Goal: Task Accomplishment & Management: Manage account settings

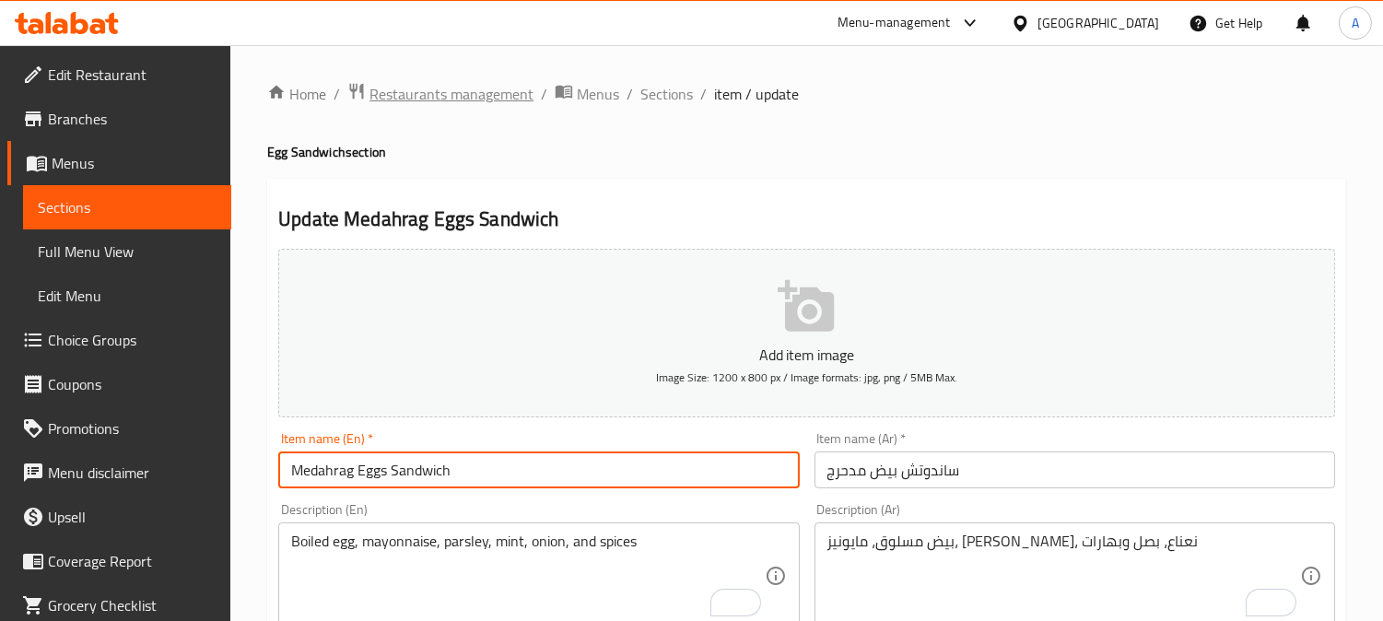
click at [489, 99] on span "Restaurants management" at bounding box center [452, 94] width 164 height 22
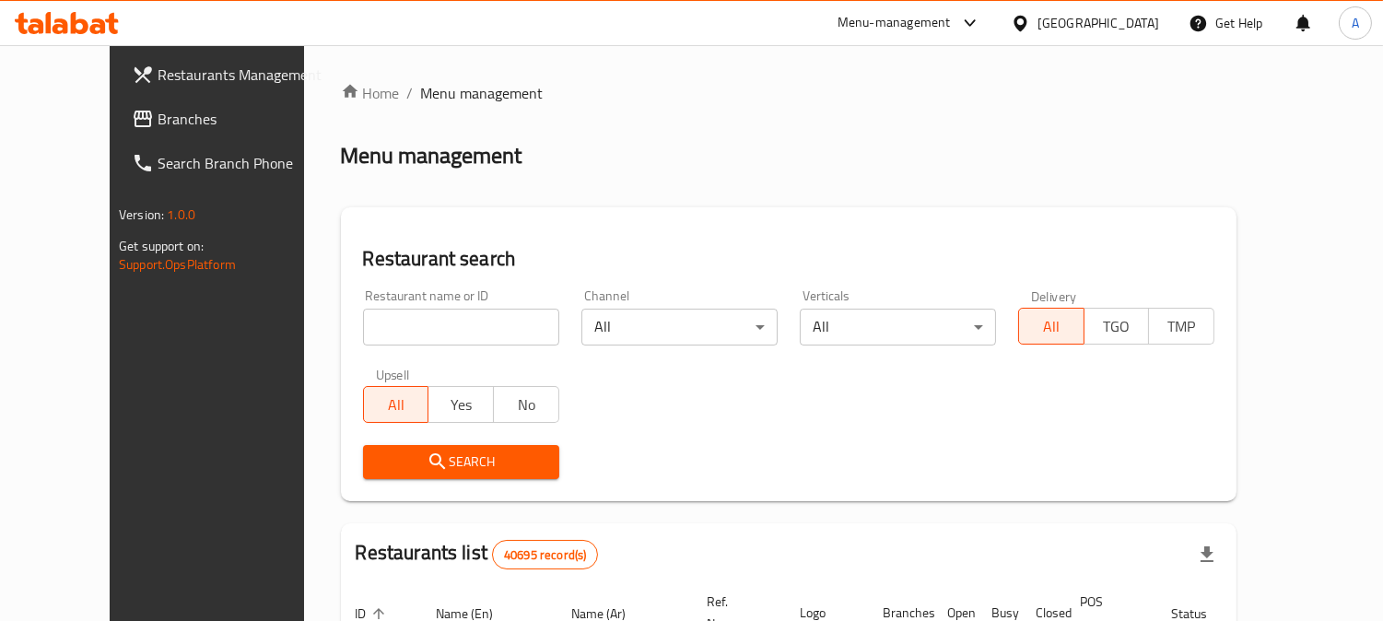
click at [363, 324] on input "search" at bounding box center [461, 327] width 196 height 37
paste input "670779"
type input "670779"
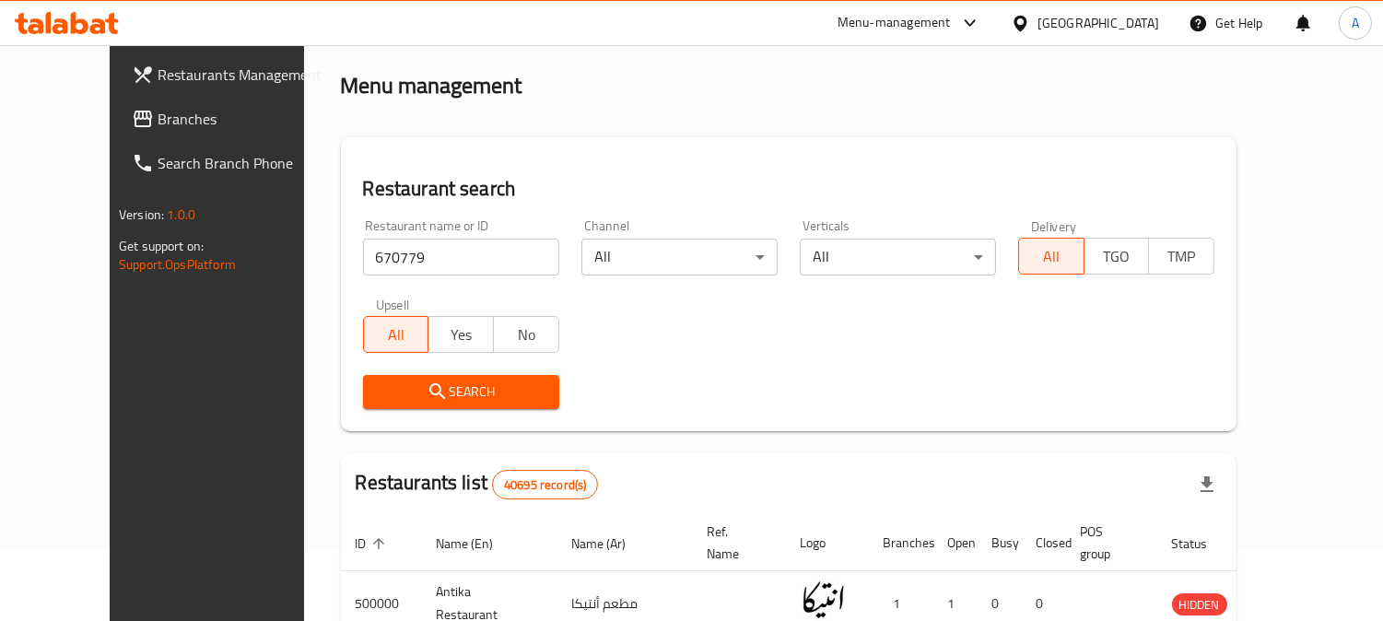
scroll to position [102, 0]
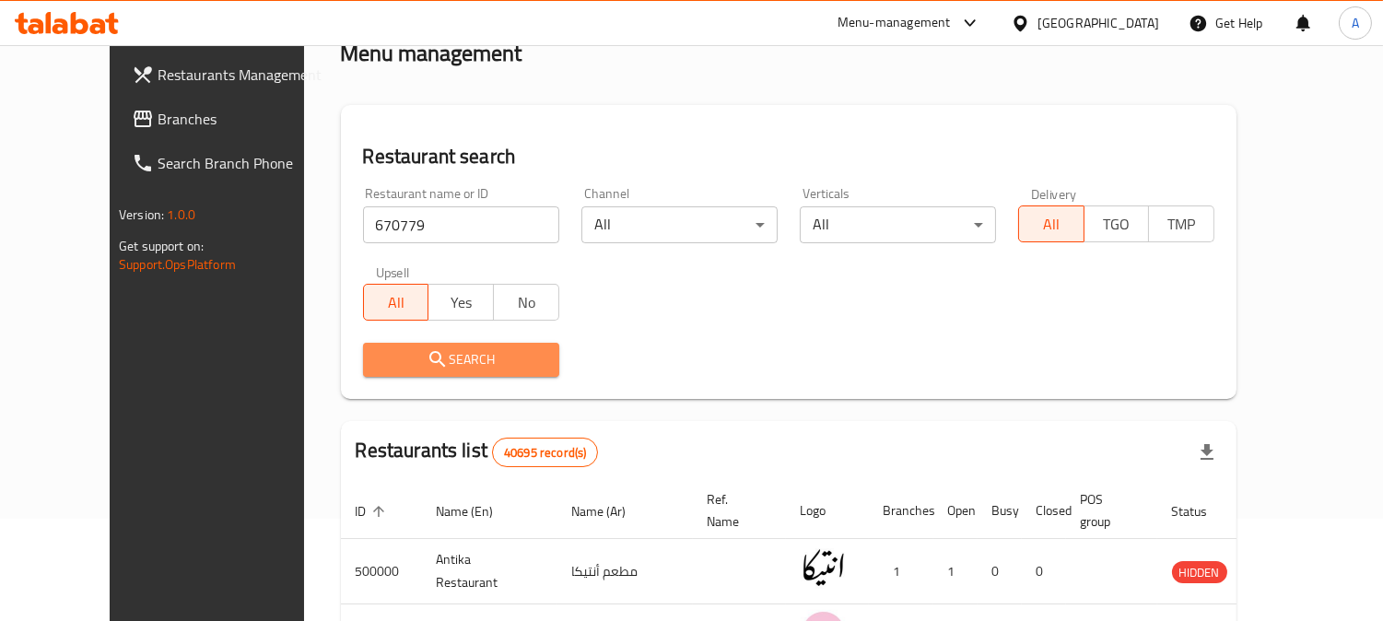
click at [491, 353] on span "Search" at bounding box center [461, 359] width 167 height 23
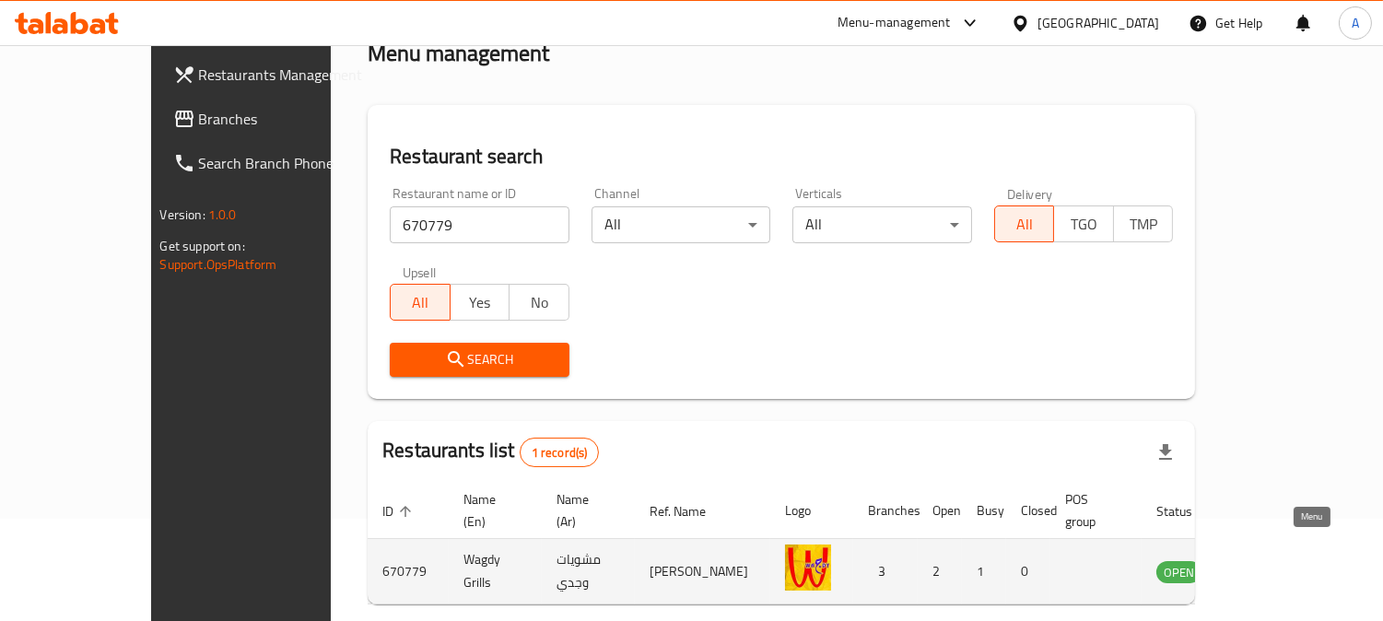
click at [1276, 560] on icon "enhanced table" at bounding box center [1265, 571] width 22 height 22
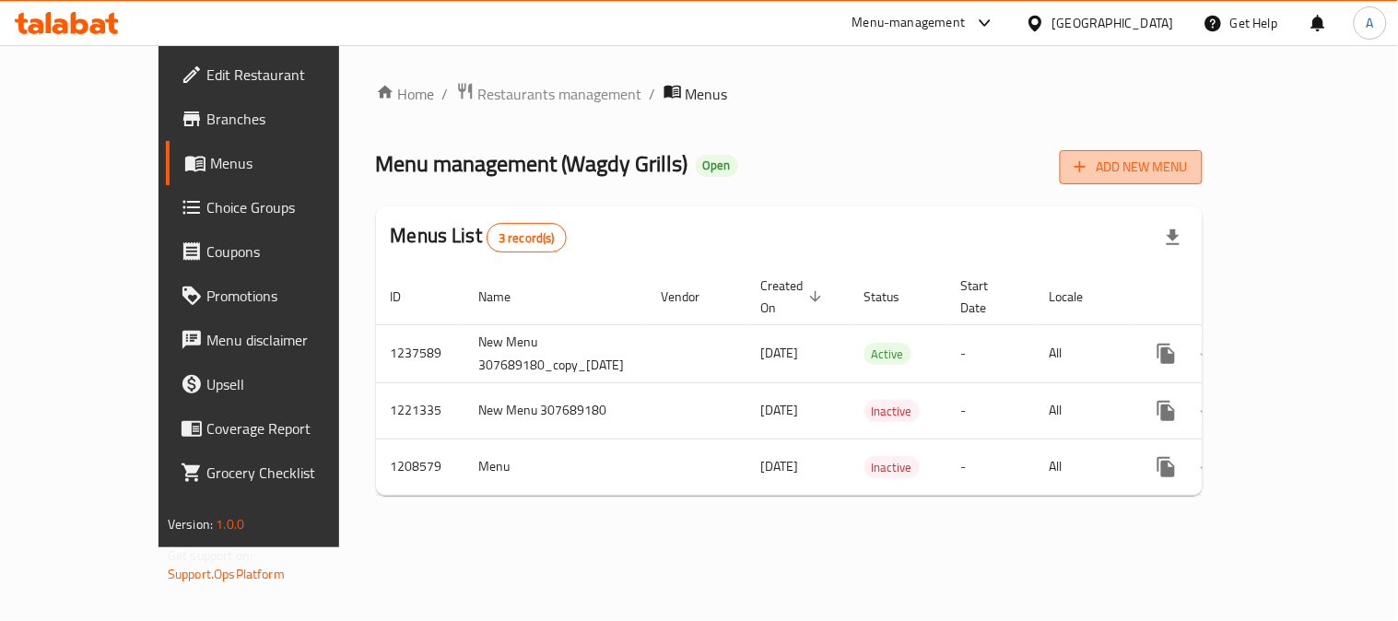
click at [1188, 171] on span "Add New Menu" at bounding box center [1131, 167] width 113 height 23
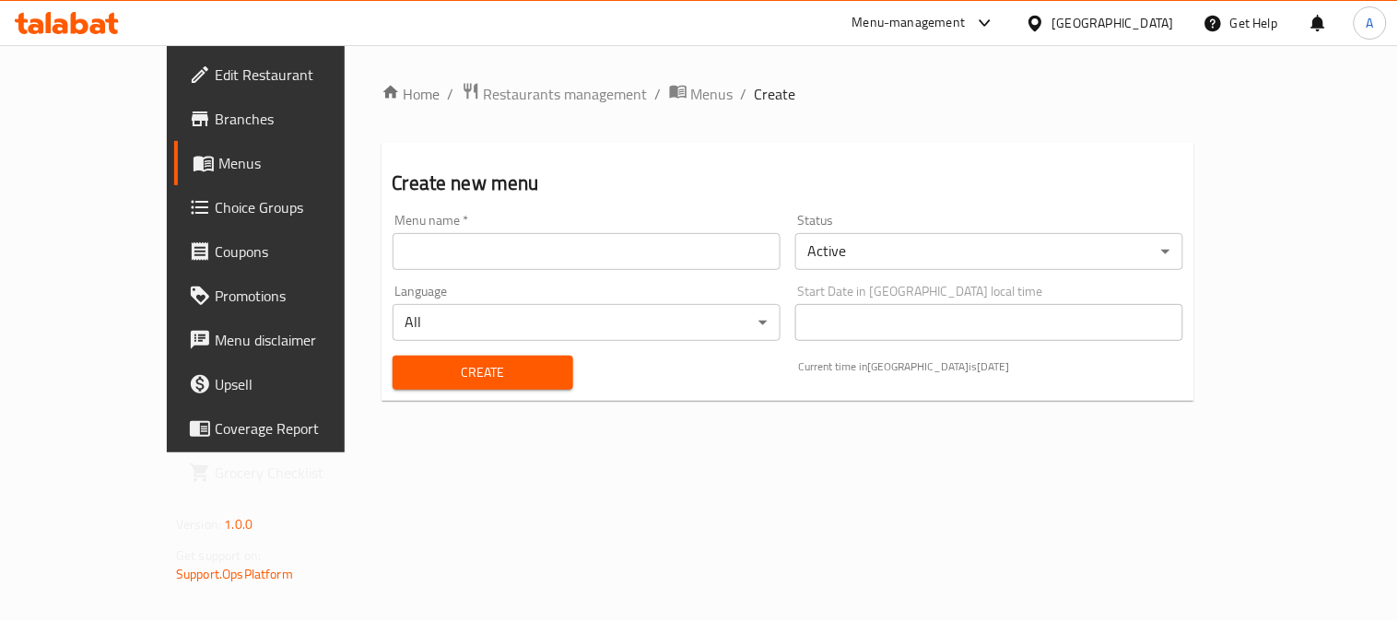
click at [447, 259] on input "text" at bounding box center [587, 251] width 388 height 37
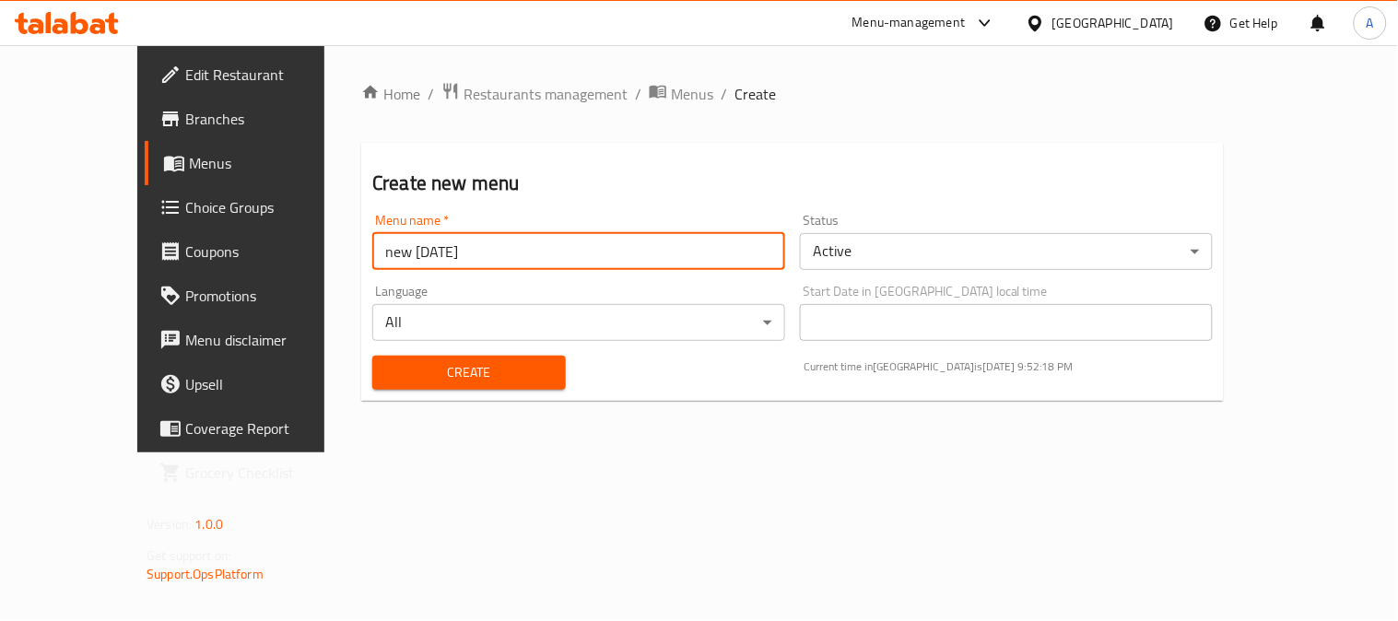
type input "new [DATE]"
click at [651, 307] on body "​ Menu-management [GEOGRAPHIC_DATA] Get Help A Edit Restaurant Branches Menus C…" at bounding box center [699, 333] width 1398 height 576
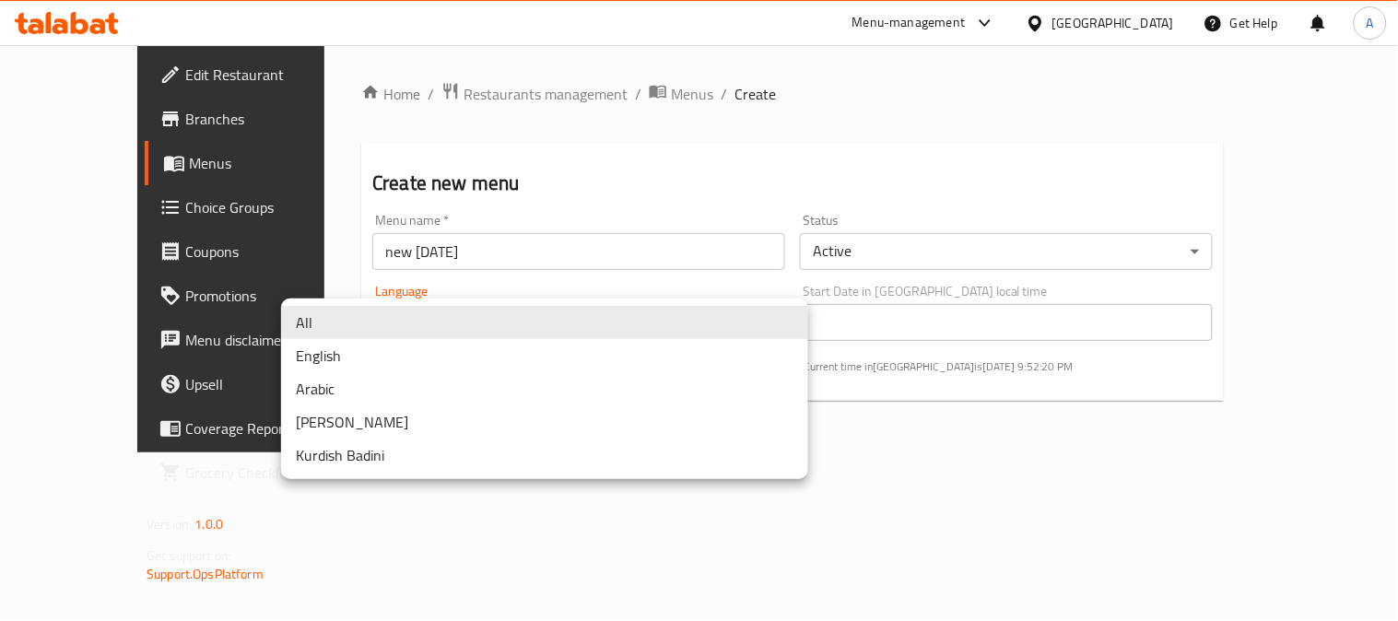
click at [863, 253] on div at bounding box center [699, 310] width 1398 height 621
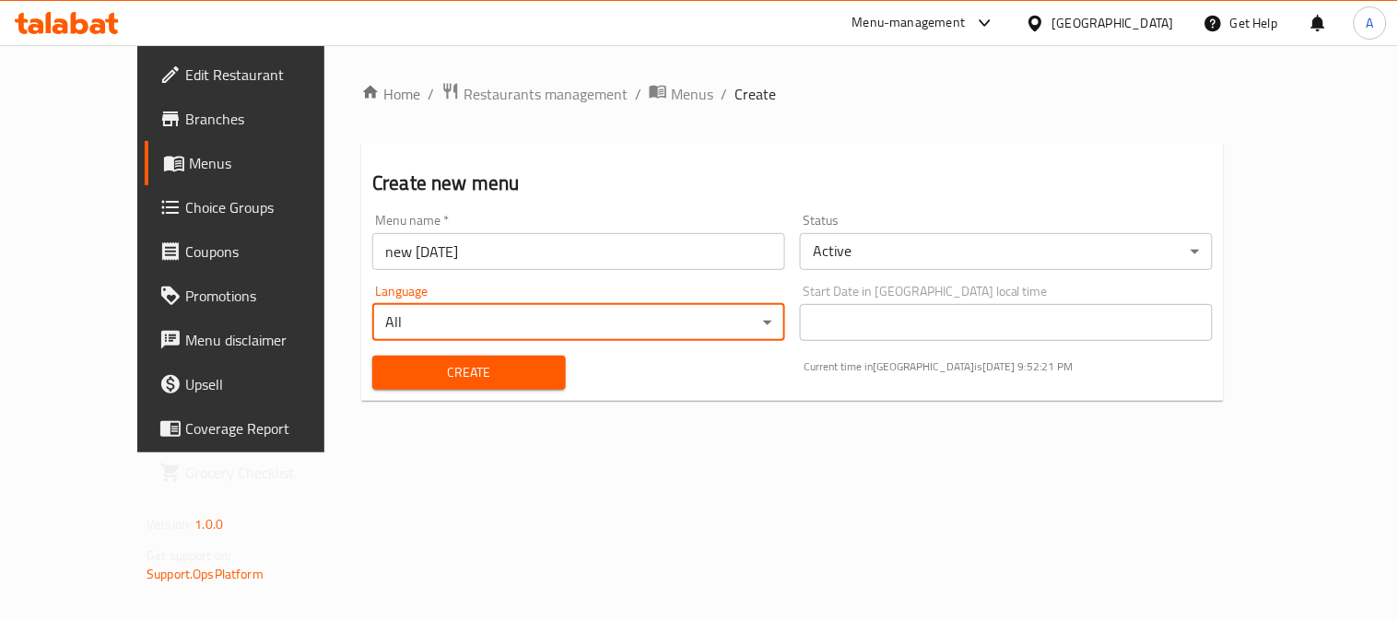
click at [929, 251] on body "​ Menu-management [GEOGRAPHIC_DATA] Get Help A Edit Restaurant Branches Menus C…" at bounding box center [699, 333] width 1398 height 576
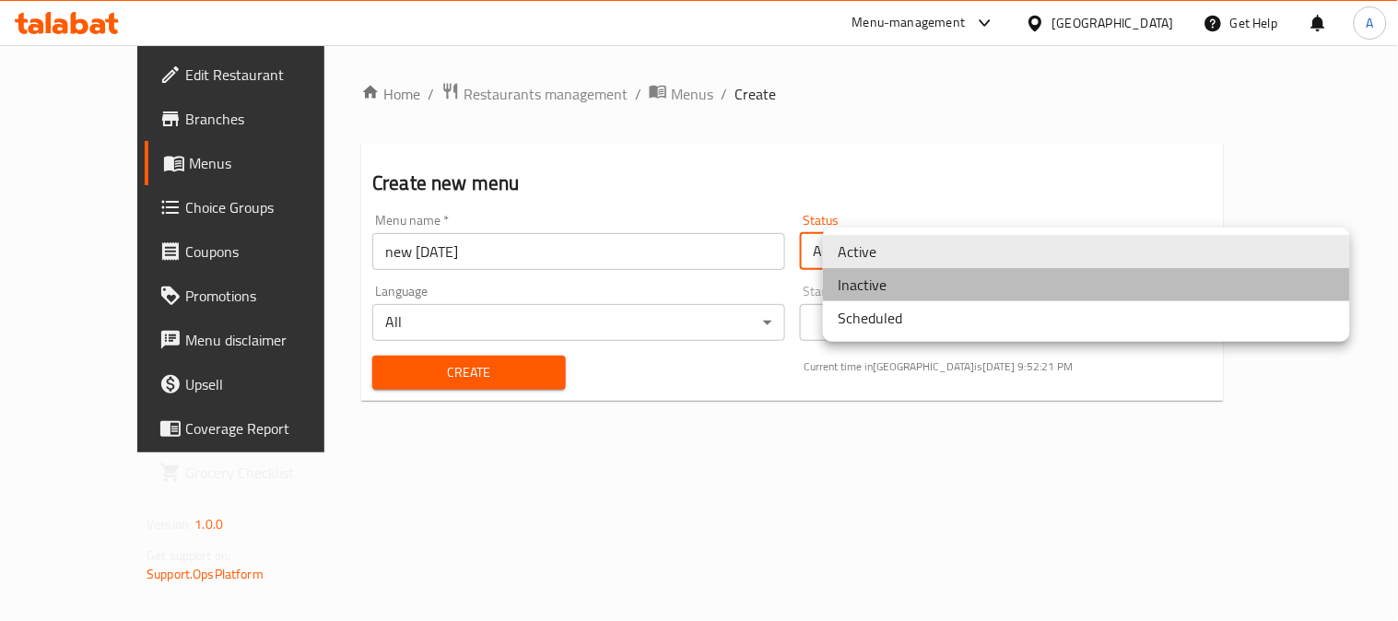
click at [885, 290] on li "Inactive" at bounding box center [1086, 284] width 527 height 33
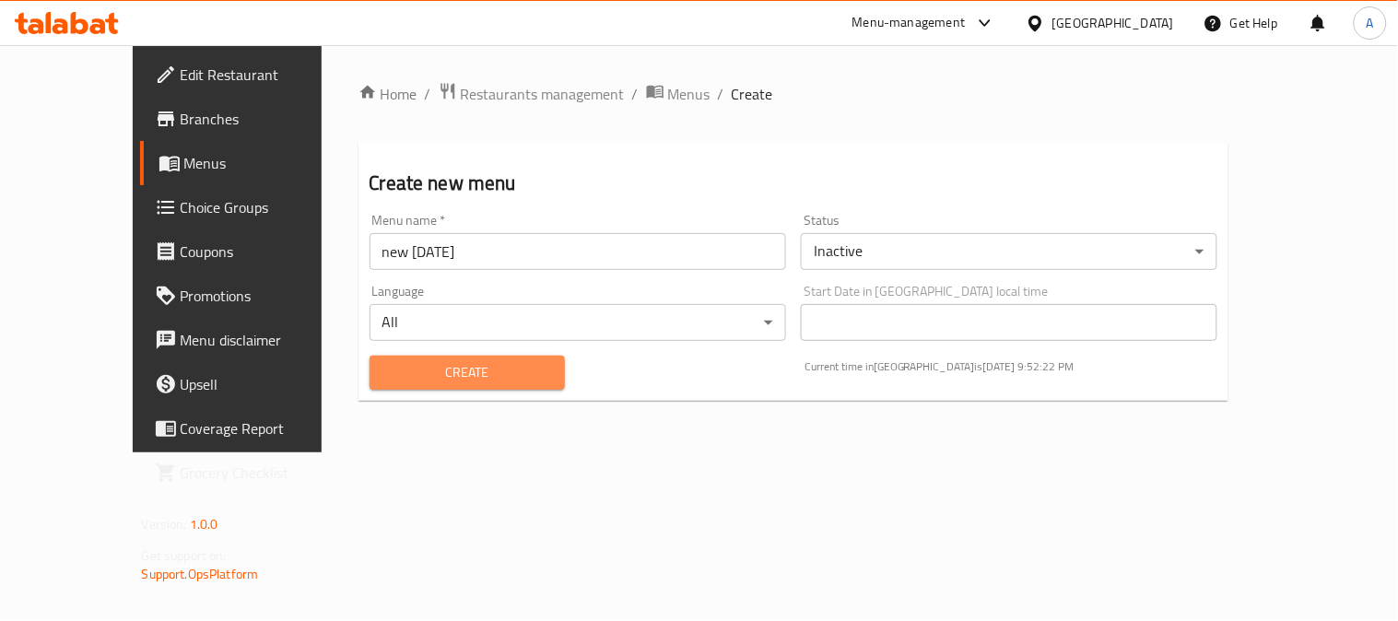
click at [418, 362] on span "Create" at bounding box center [467, 372] width 166 height 23
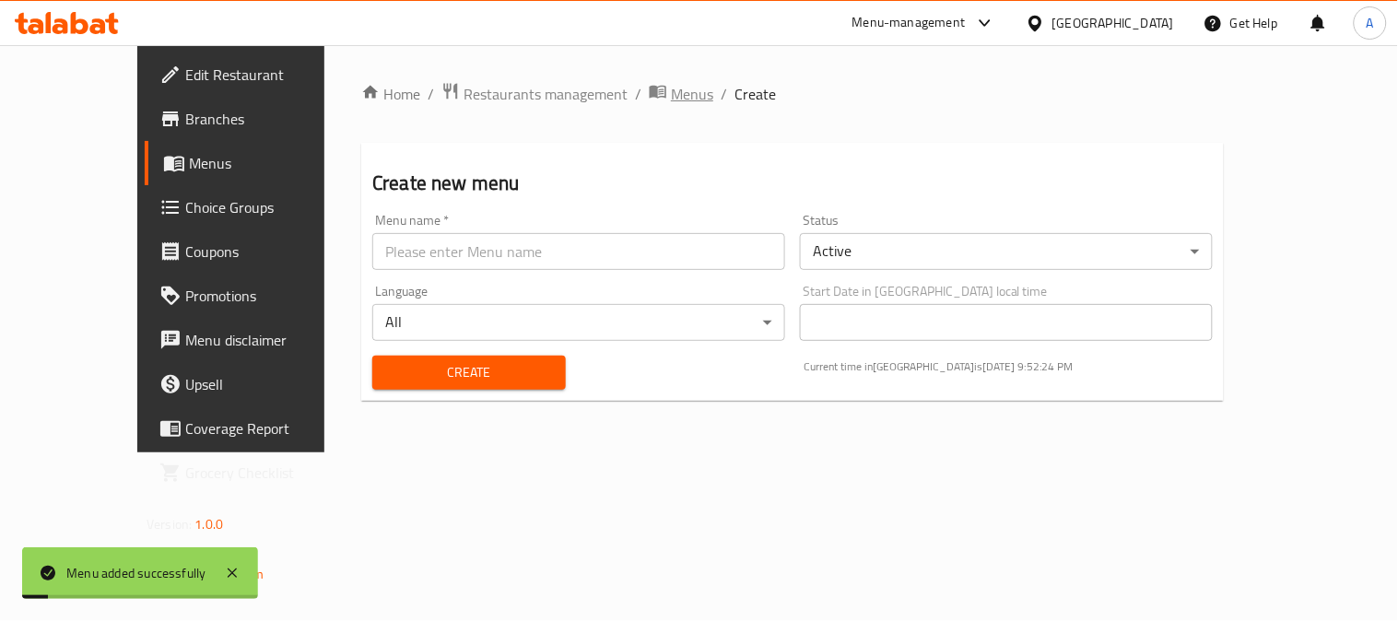
click at [671, 83] on span "Menus" at bounding box center [692, 94] width 42 height 22
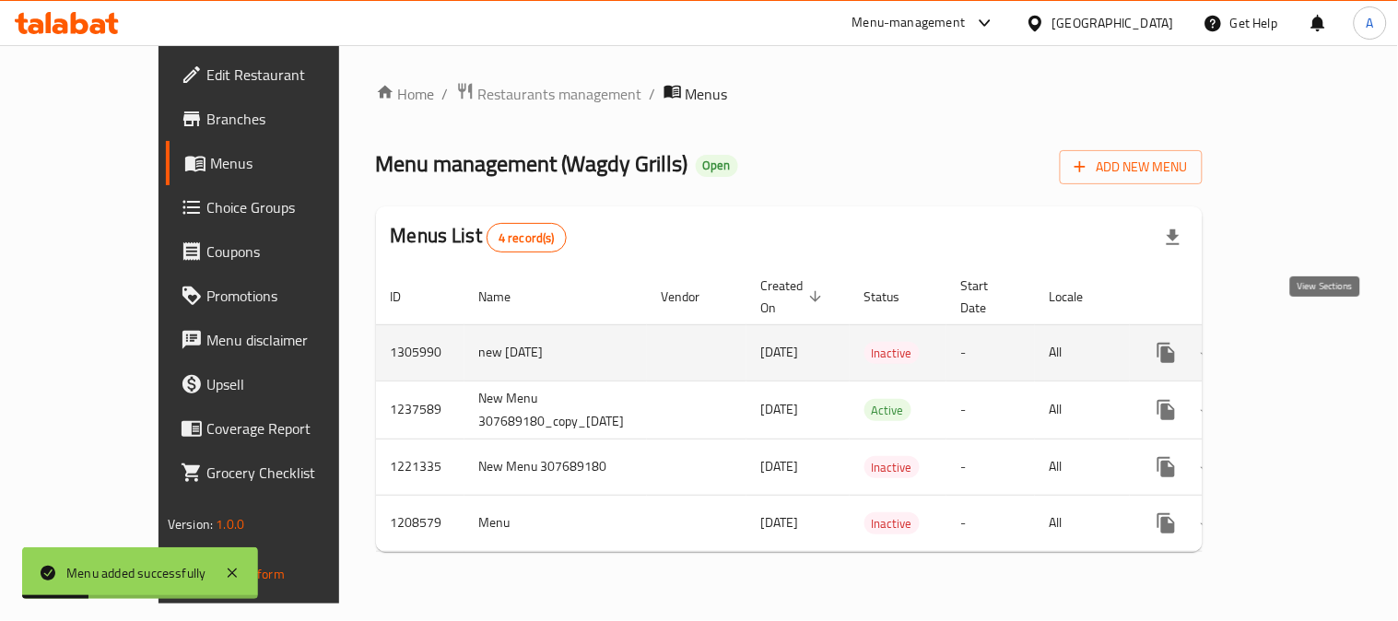
click at [1308, 345] on icon "enhanced table" at bounding box center [1299, 353] width 17 height 17
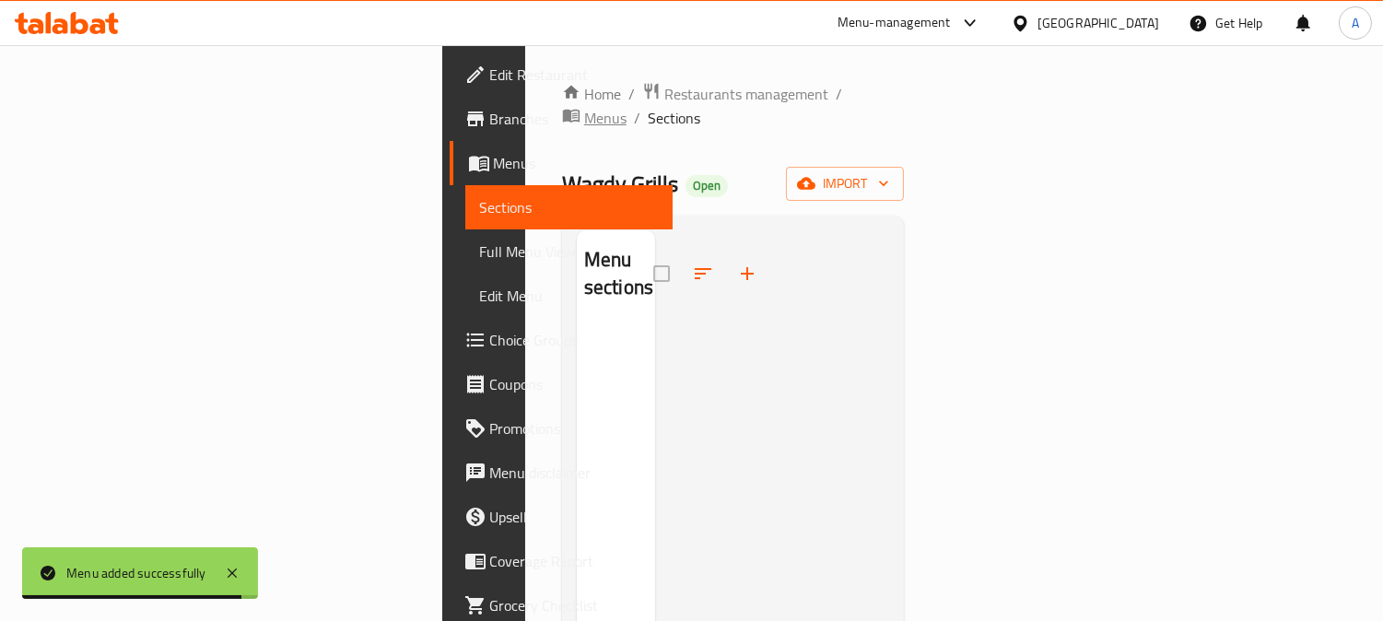
click at [573, 106] on span "breadcrumb" at bounding box center [573, 118] width 22 height 24
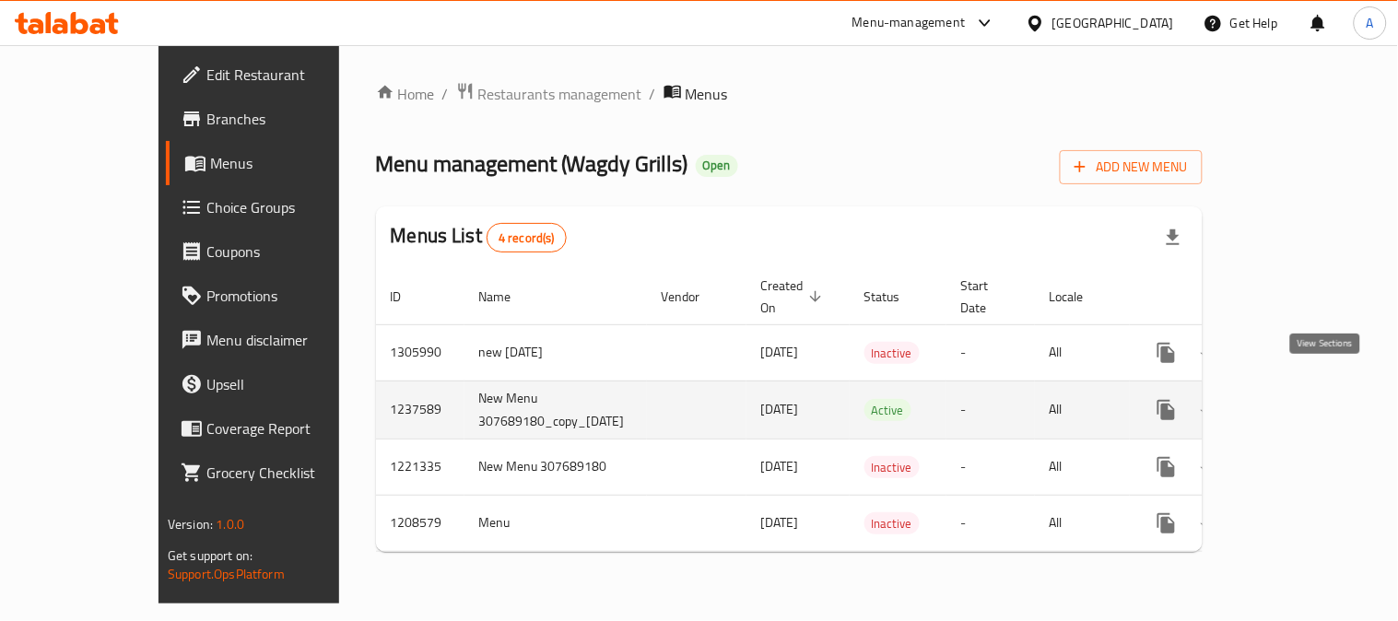
click at [1311, 399] on icon "enhanced table" at bounding box center [1300, 410] width 22 height 22
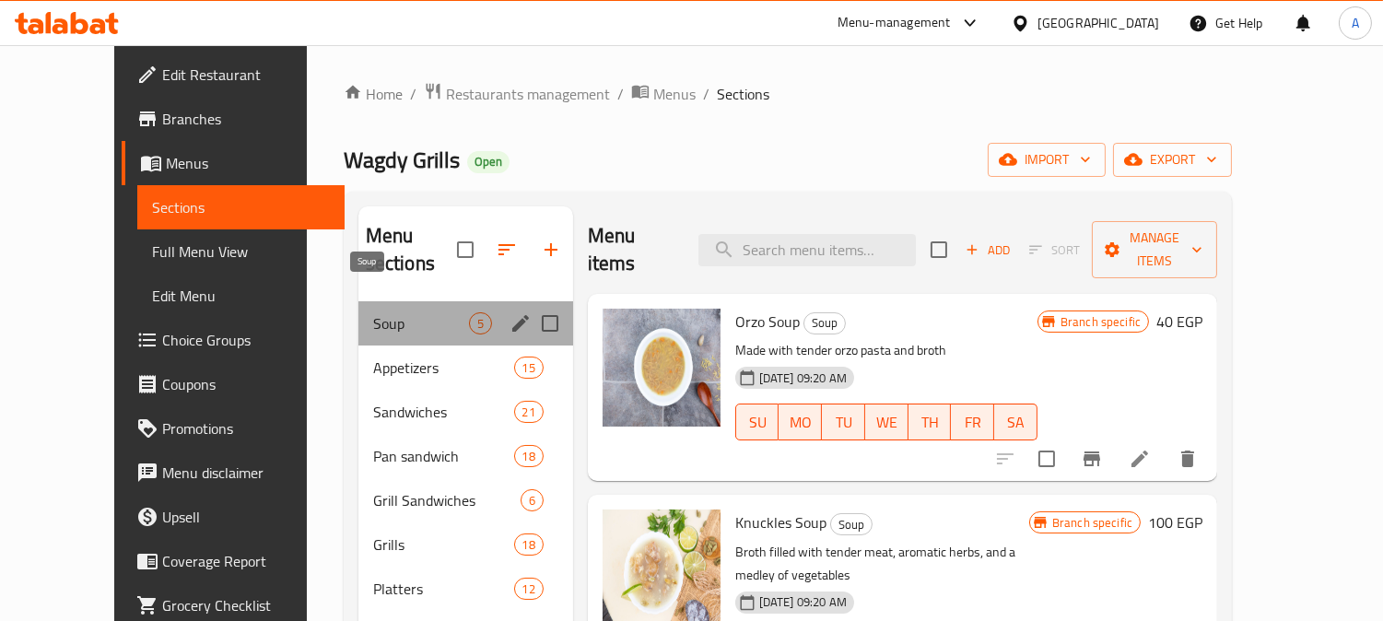
click at [373, 312] on span "Soup" at bounding box center [421, 323] width 96 height 22
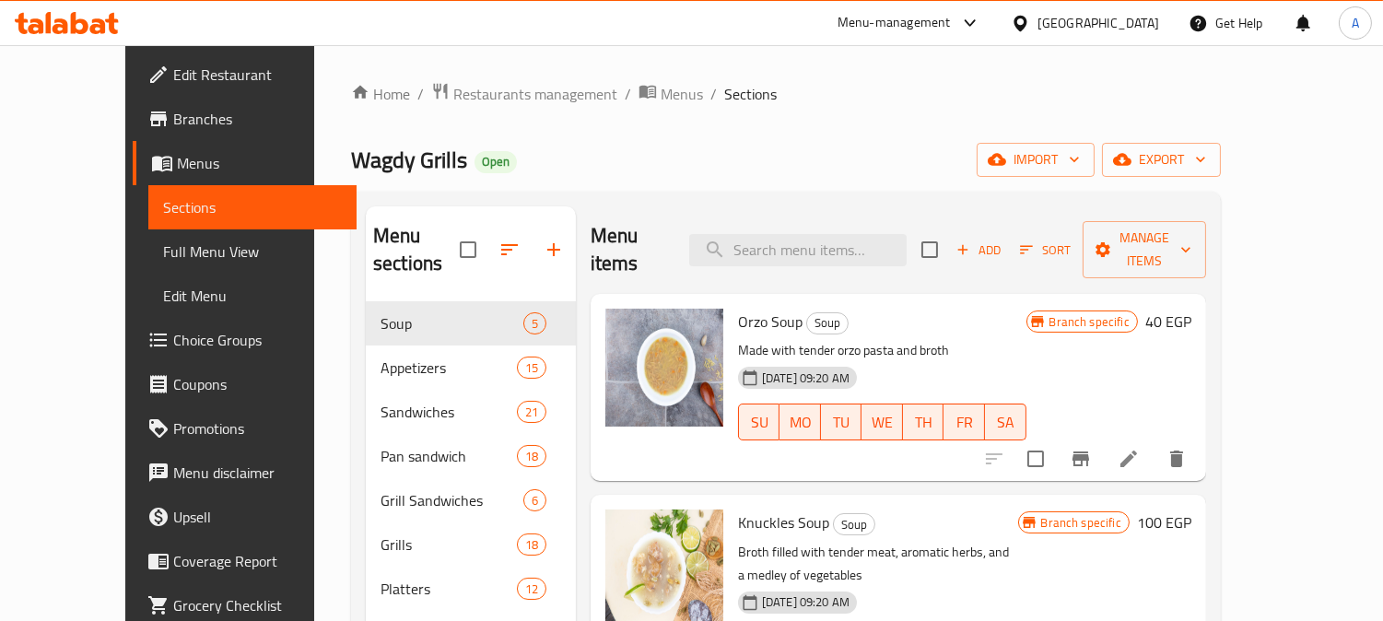
click at [1089, 452] on icon "Branch-specific-item" at bounding box center [1081, 459] width 17 height 15
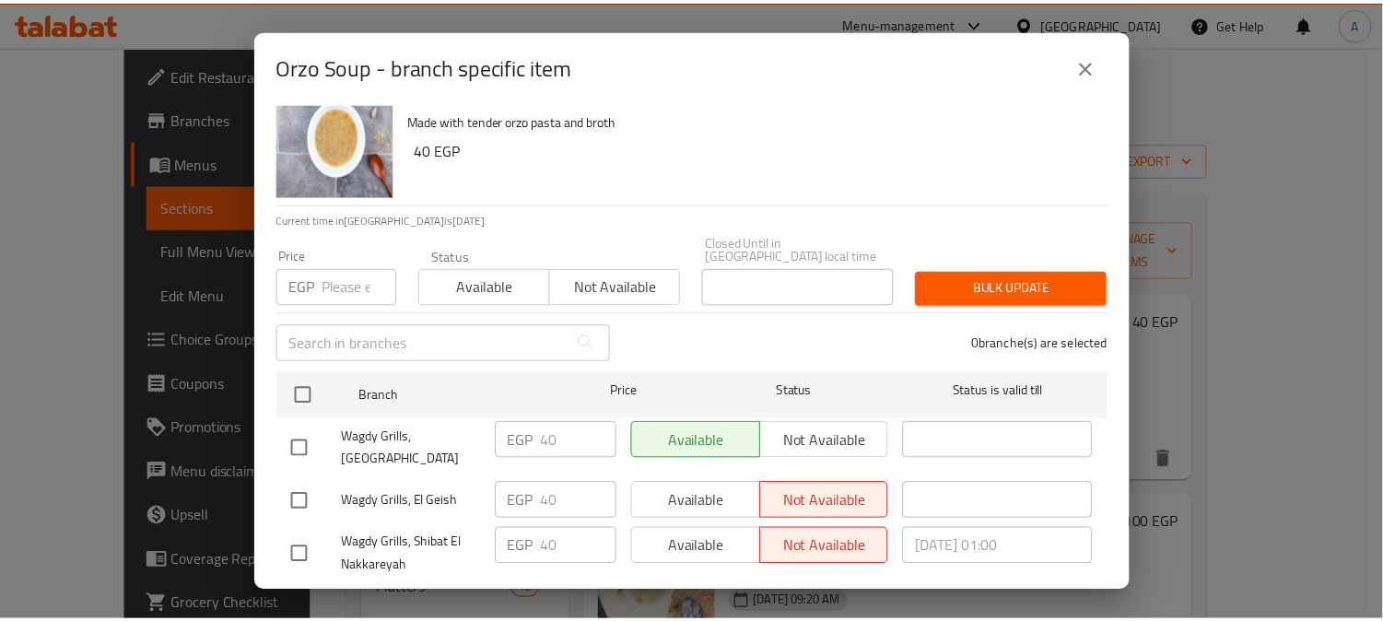
scroll to position [47, 0]
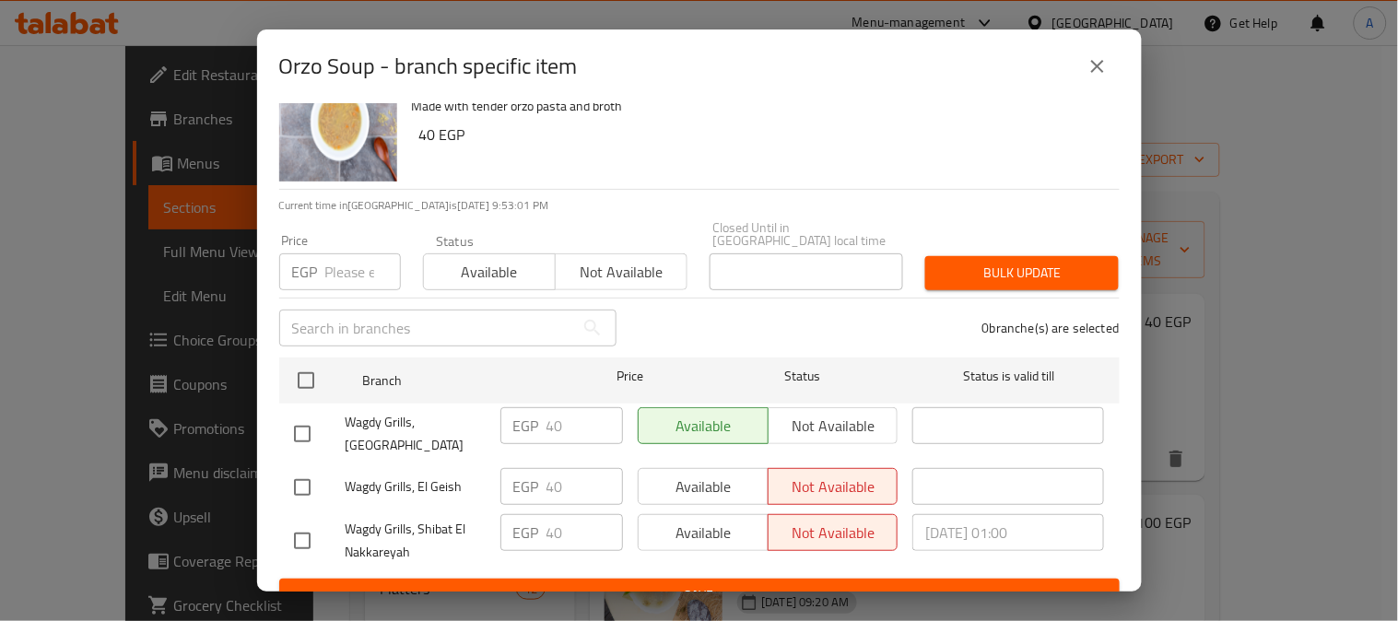
click at [1104, 65] on icon "close" at bounding box center [1098, 66] width 22 height 22
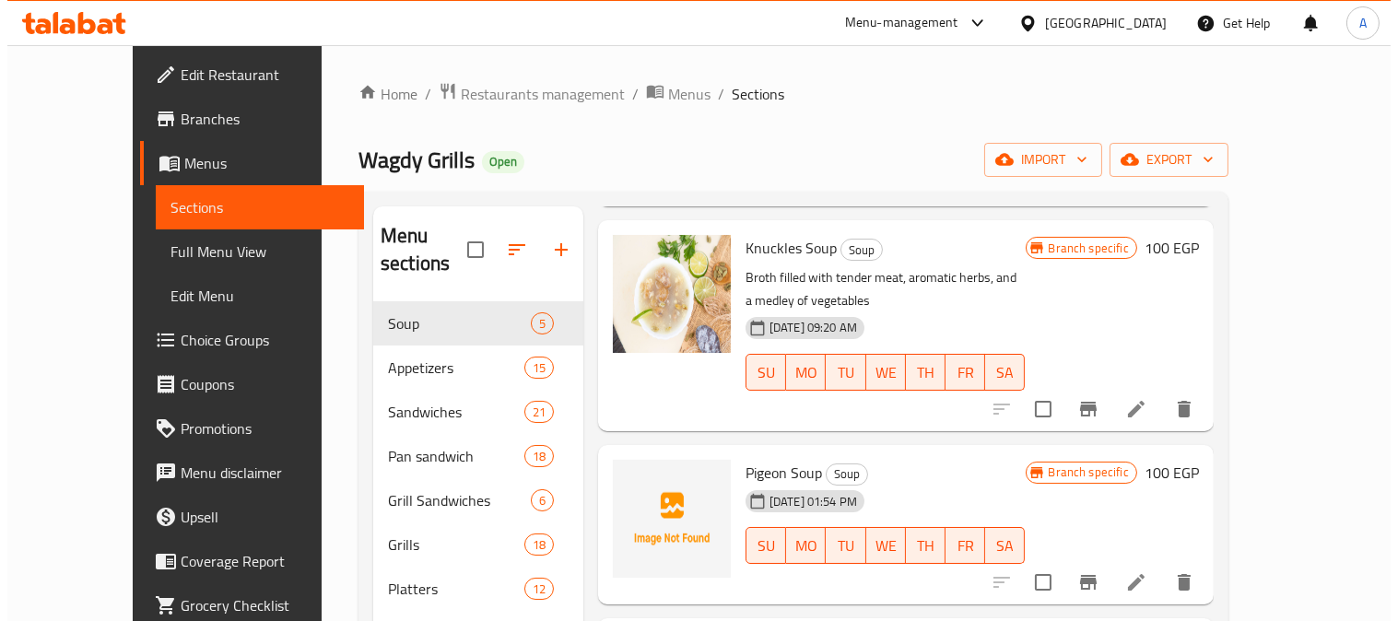
scroll to position [288, 0]
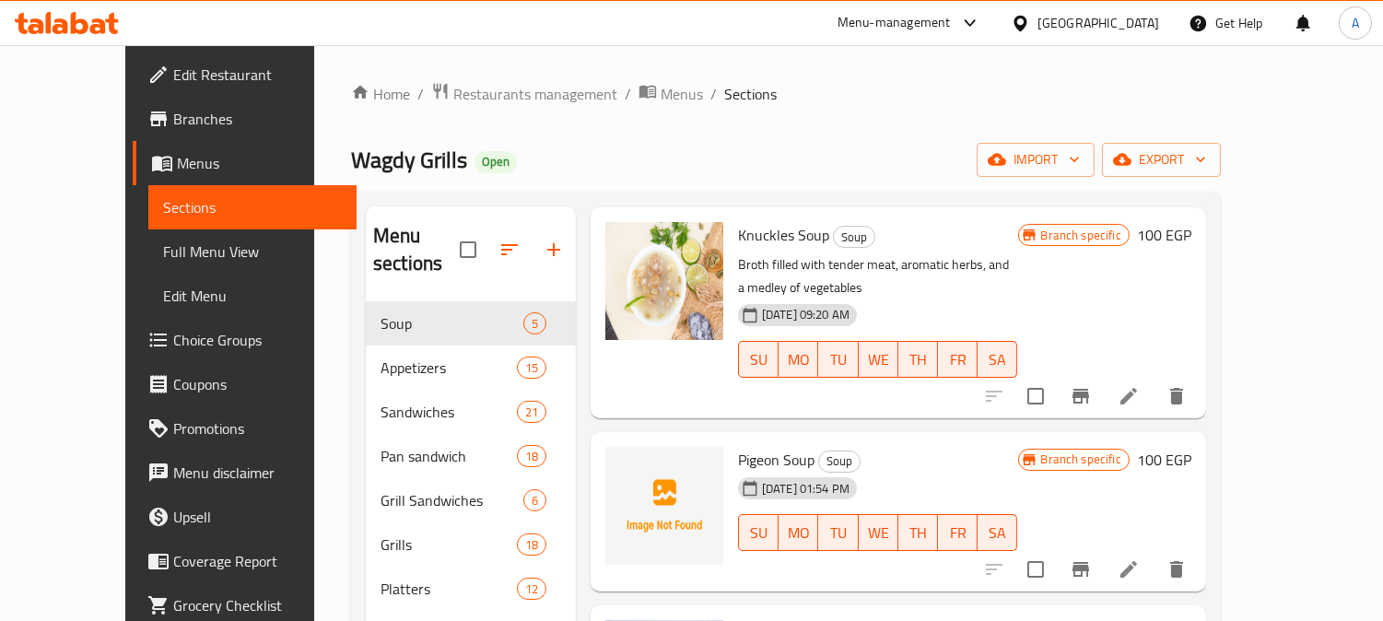
click at [1089, 389] on icon "Branch-specific-item" at bounding box center [1081, 396] width 17 height 15
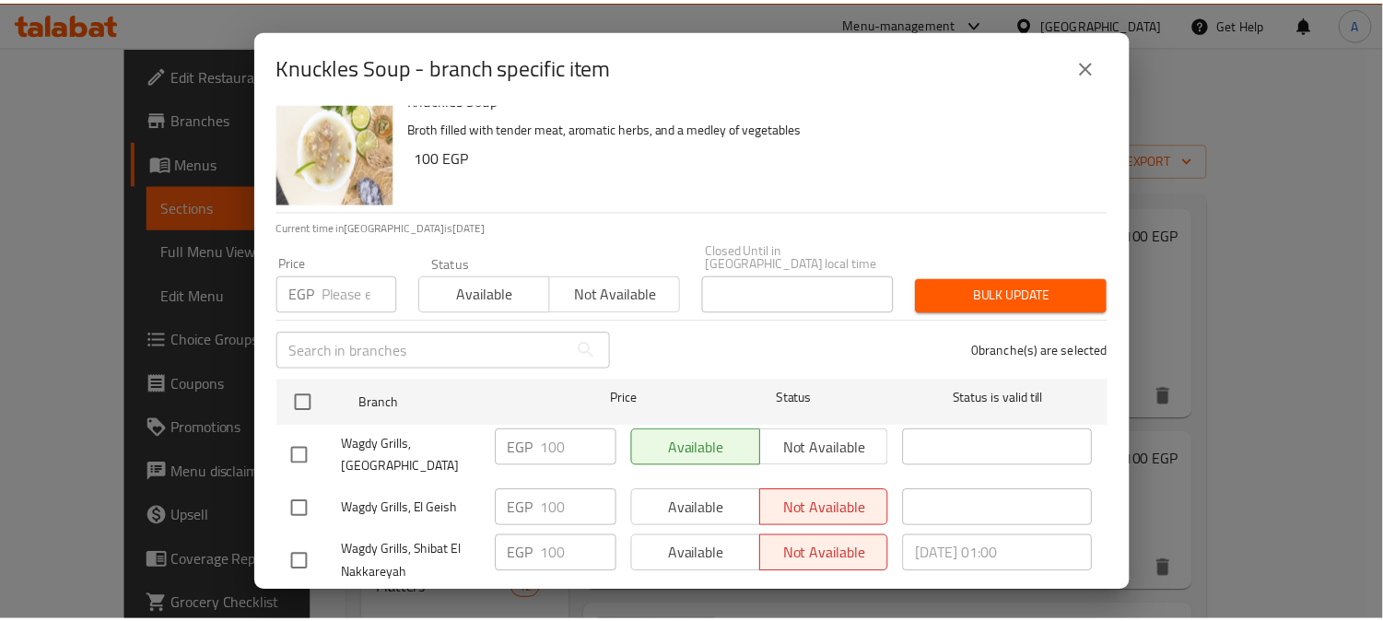
scroll to position [47, 0]
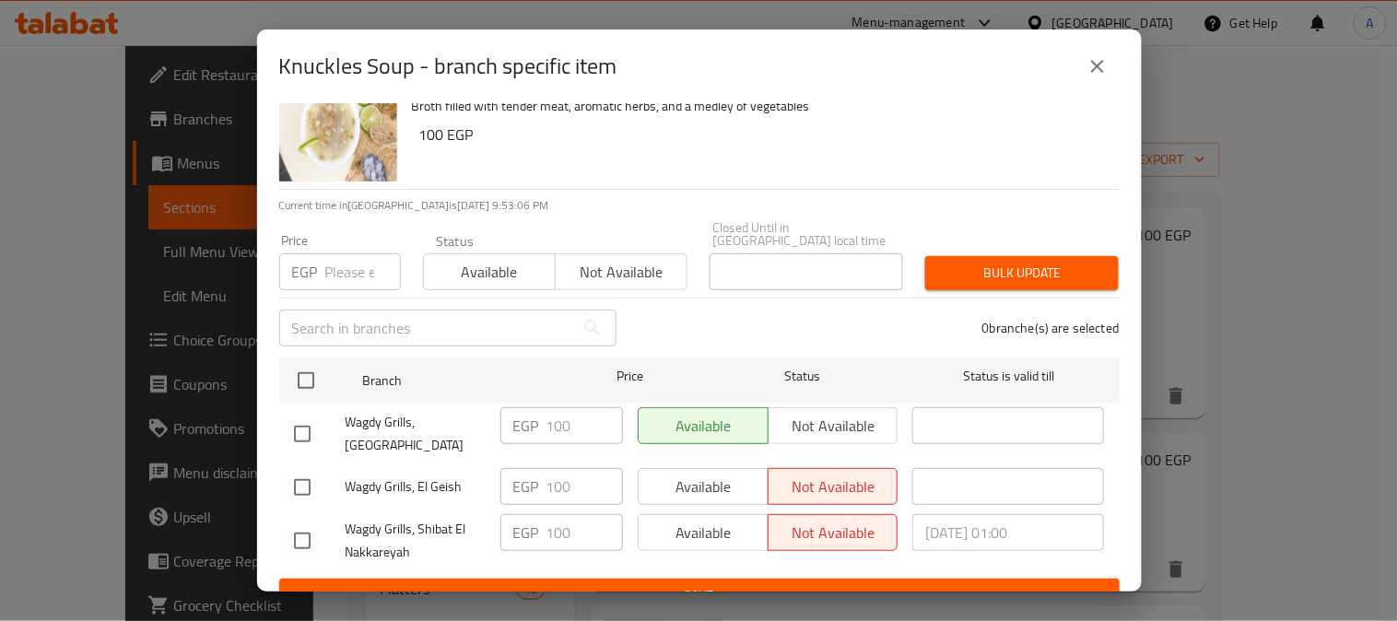
click at [1097, 69] on icon "close" at bounding box center [1098, 66] width 22 height 22
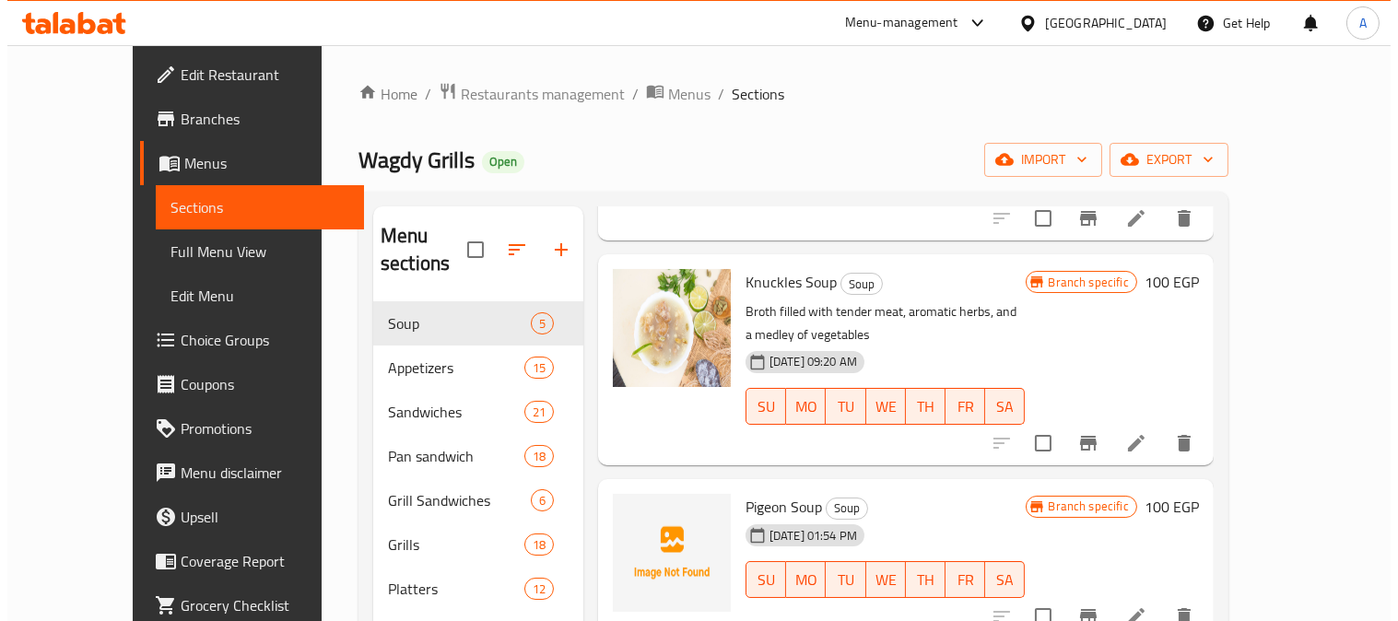
scroll to position [288, 0]
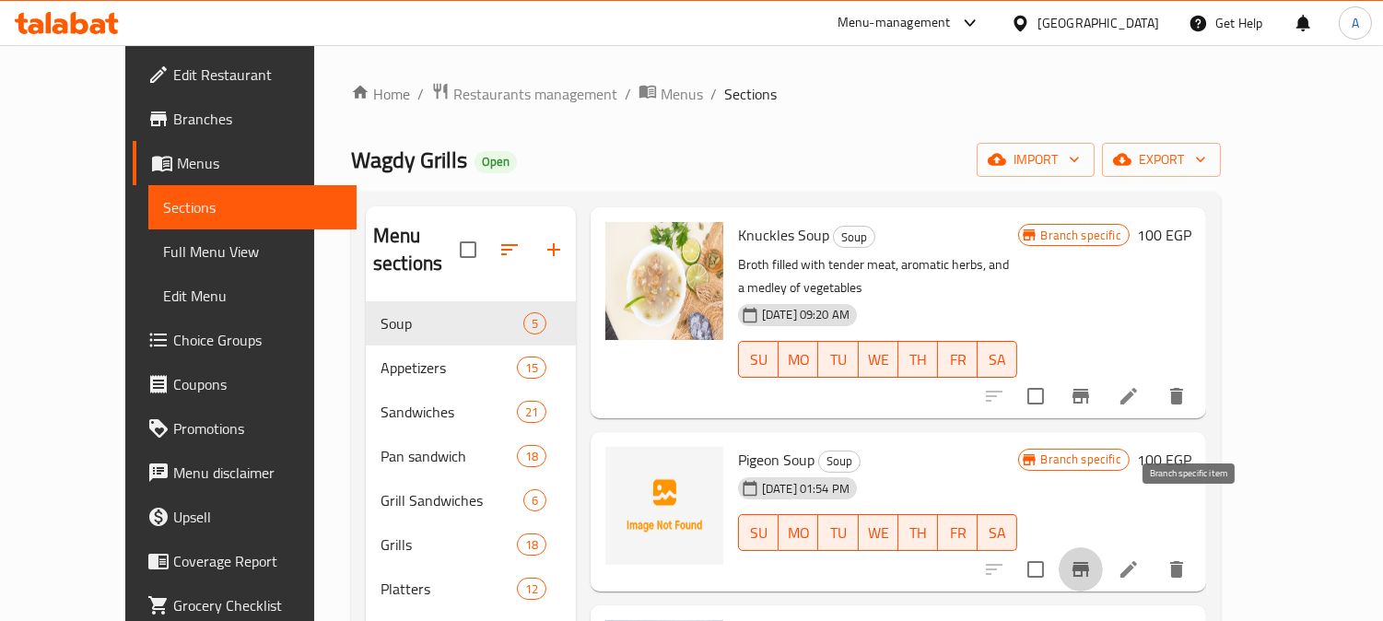
click at [1092, 559] on icon "Branch-specific-item" at bounding box center [1081, 570] width 22 height 22
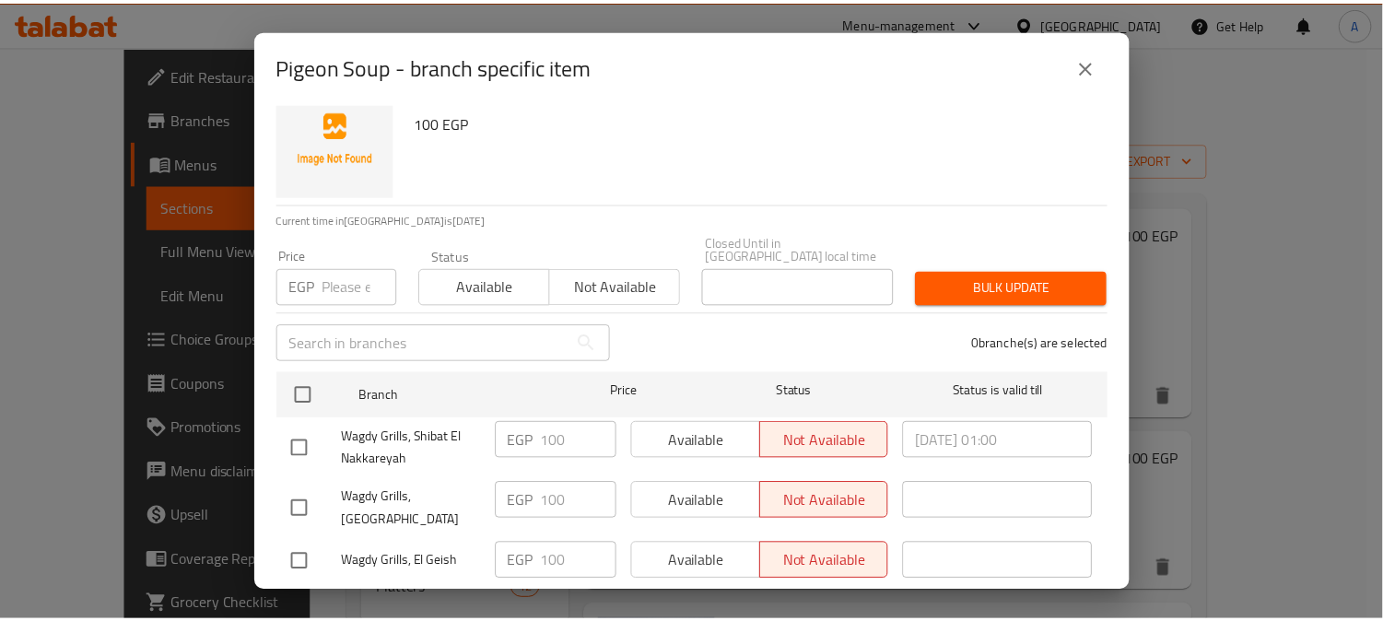
scroll to position [47, 0]
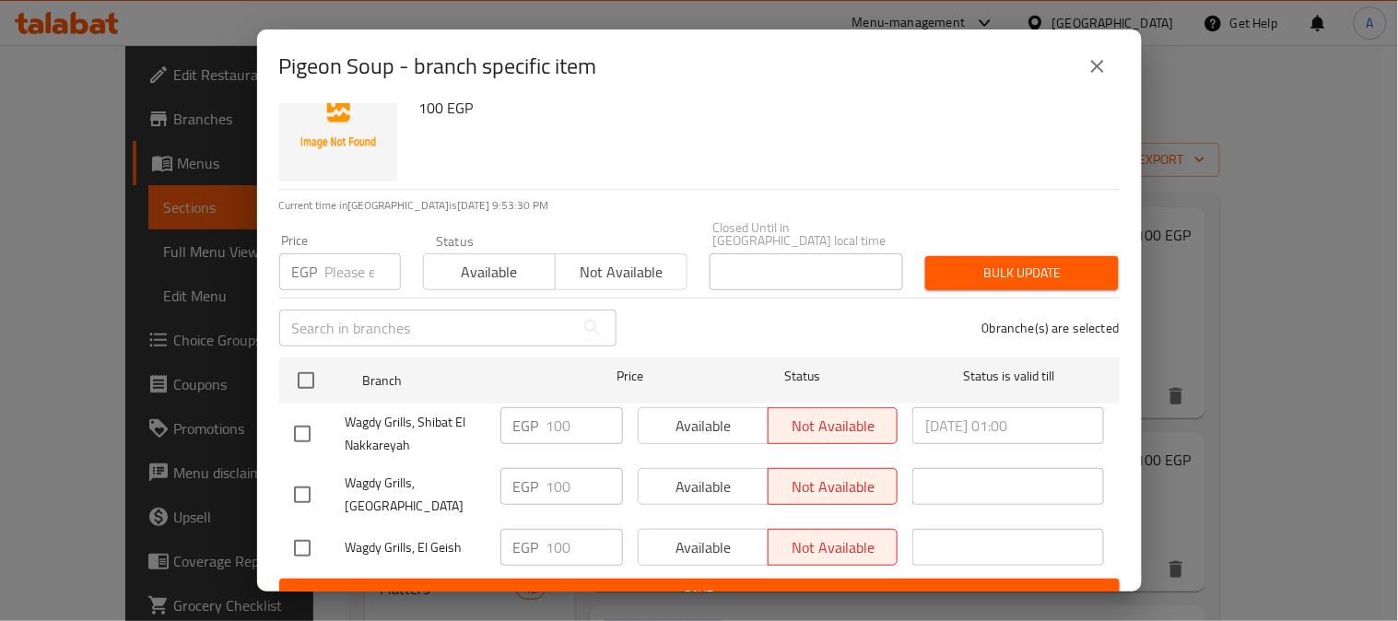
click at [1098, 66] on icon "close" at bounding box center [1097, 66] width 13 height 13
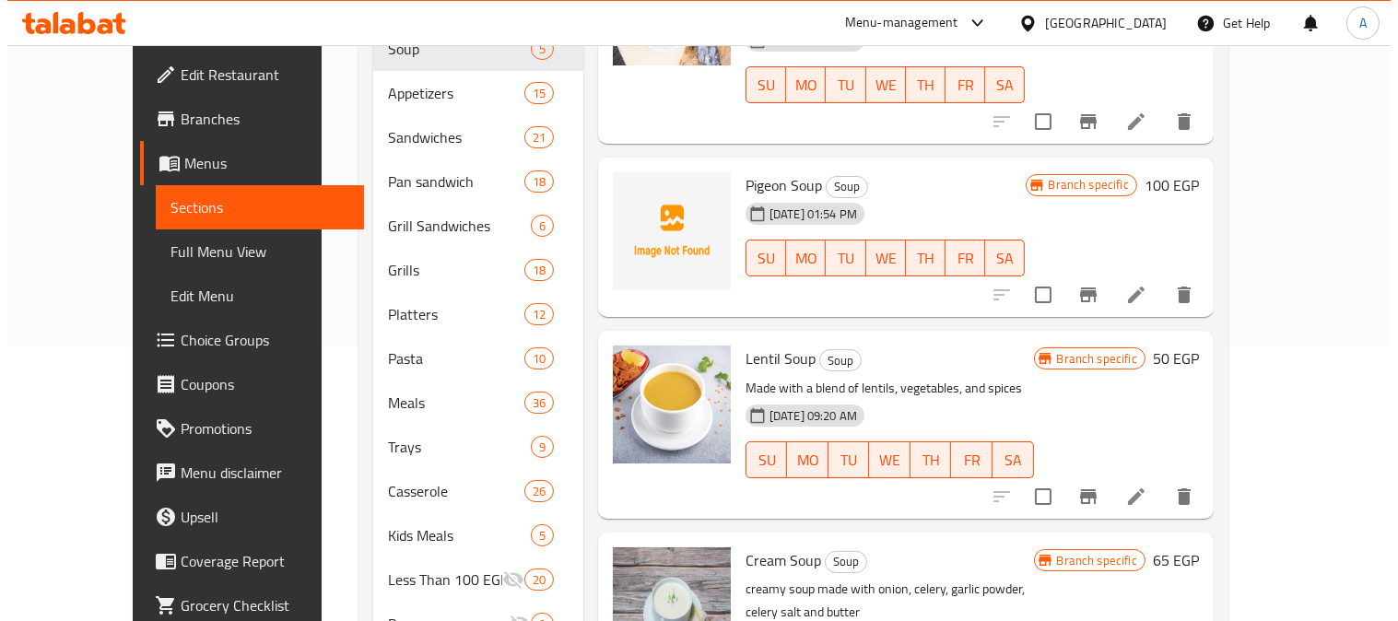
scroll to position [307, 0]
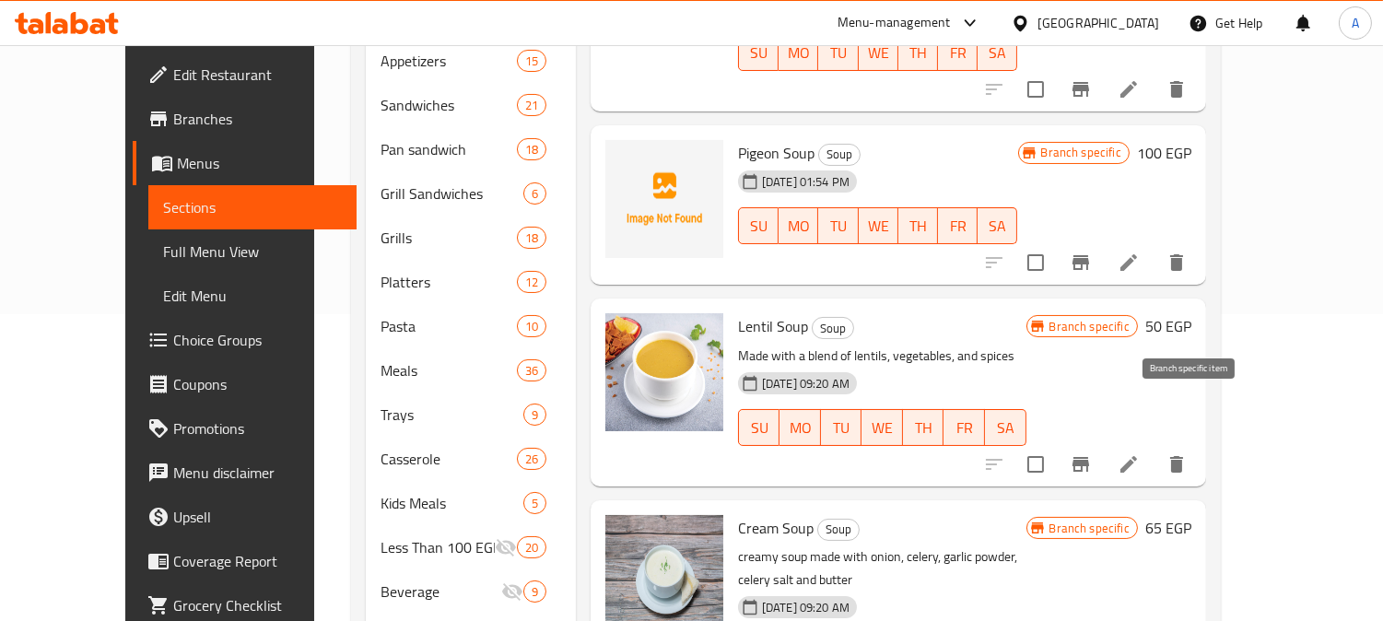
click at [1092, 453] on icon "Branch-specific-item" at bounding box center [1081, 464] width 22 height 22
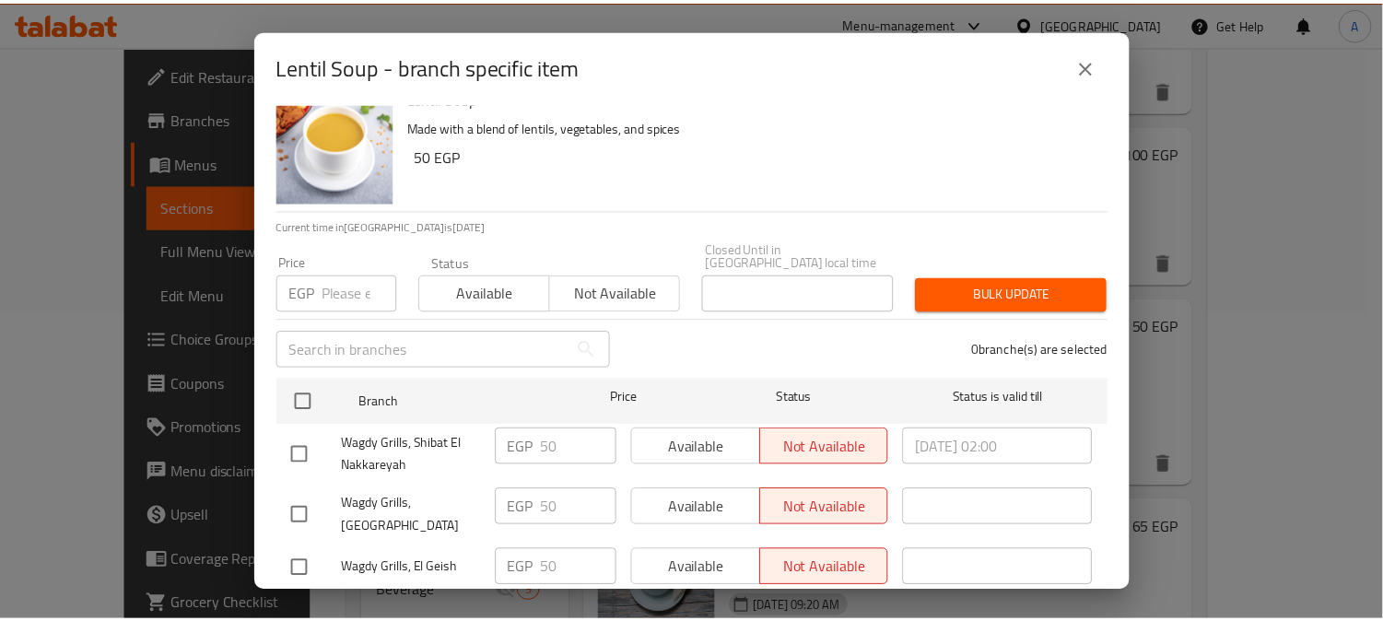
scroll to position [47, 0]
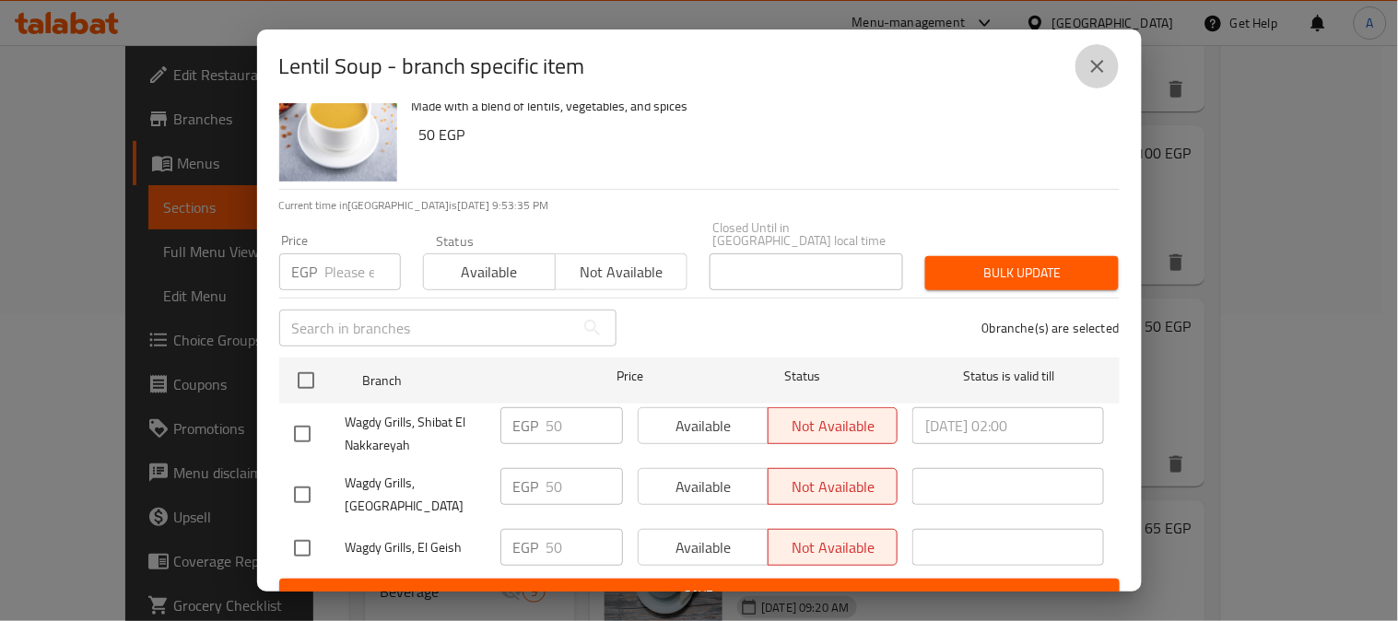
click at [1097, 57] on icon "close" at bounding box center [1098, 66] width 22 height 22
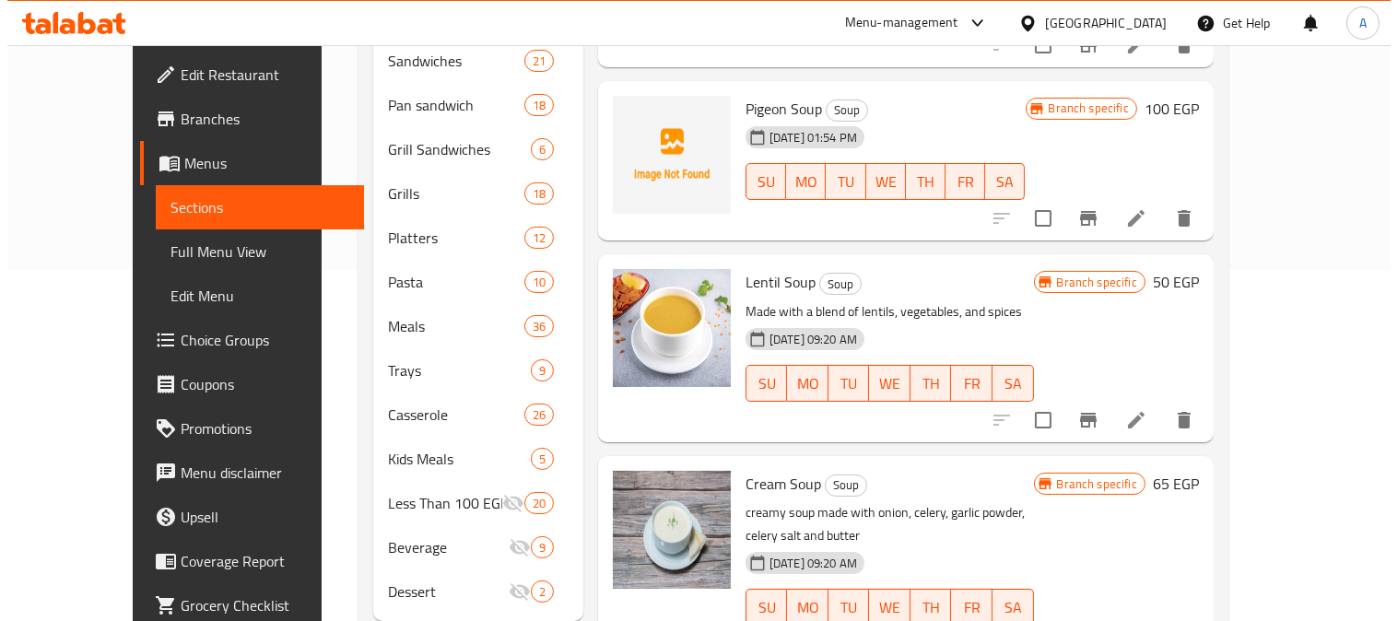
scroll to position [374, 0]
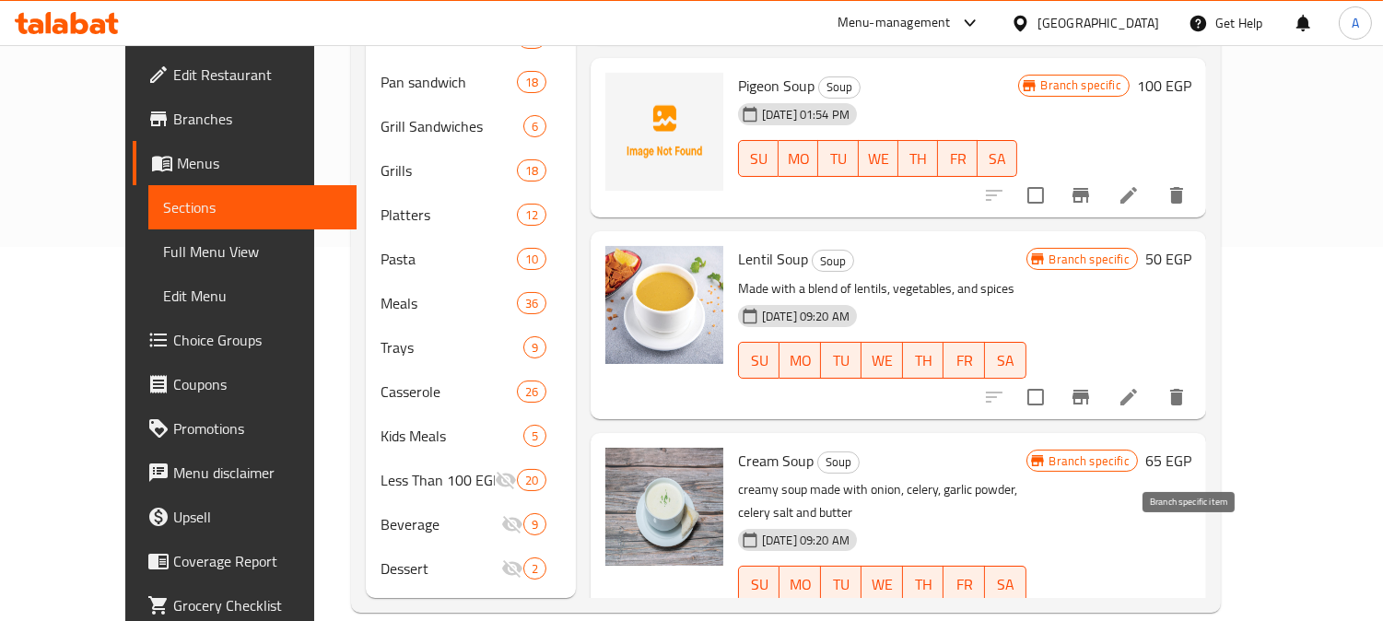
click at [1092, 610] on icon "Branch-specific-item" at bounding box center [1081, 621] width 22 height 22
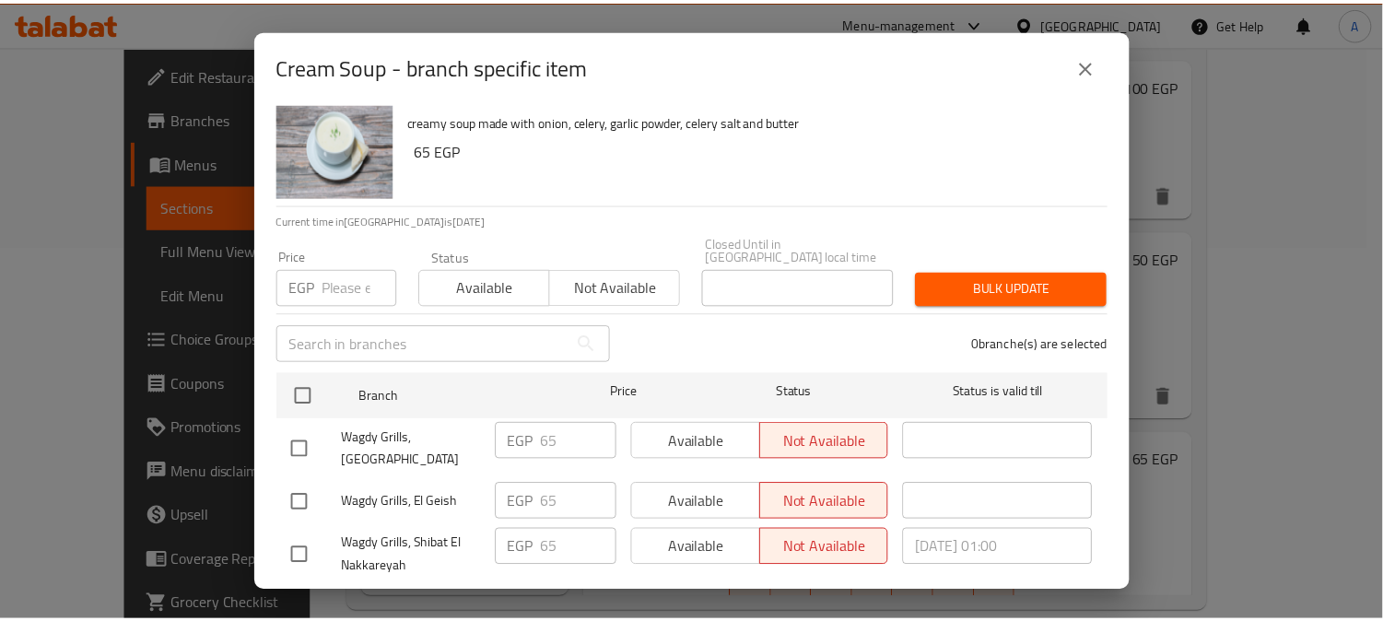
scroll to position [47, 0]
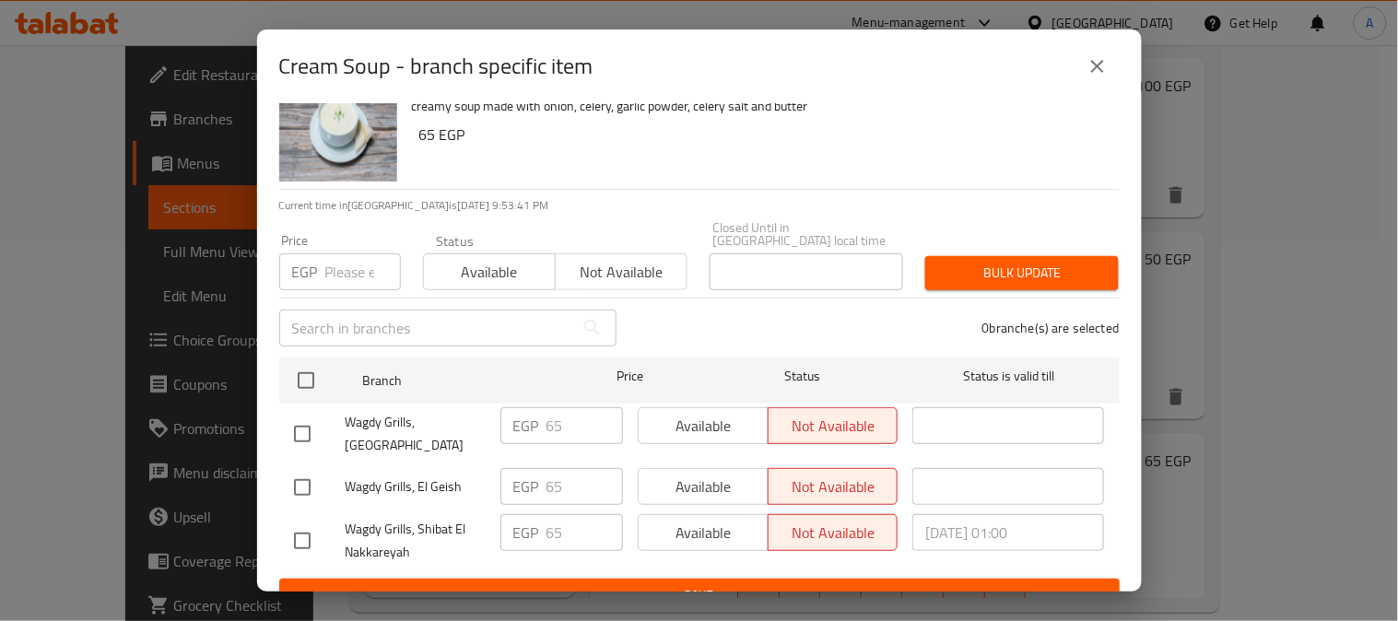
click at [1097, 68] on icon "close" at bounding box center [1098, 66] width 22 height 22
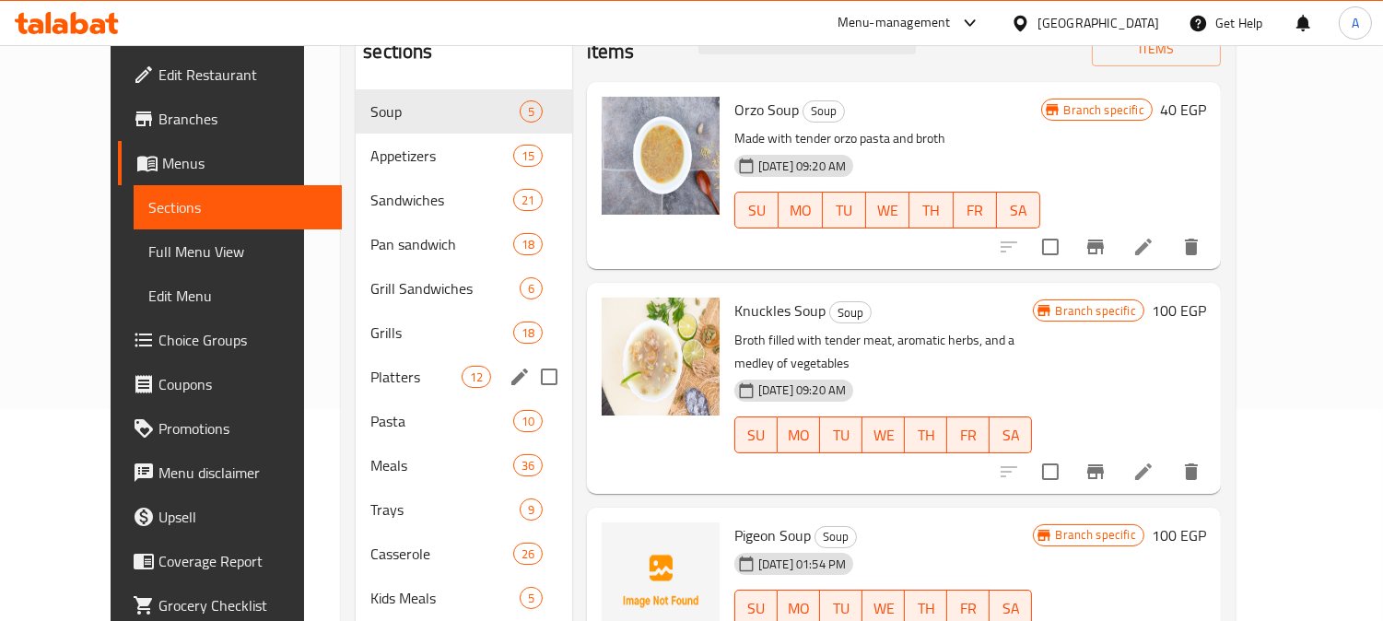
scroll to position [0, 0]
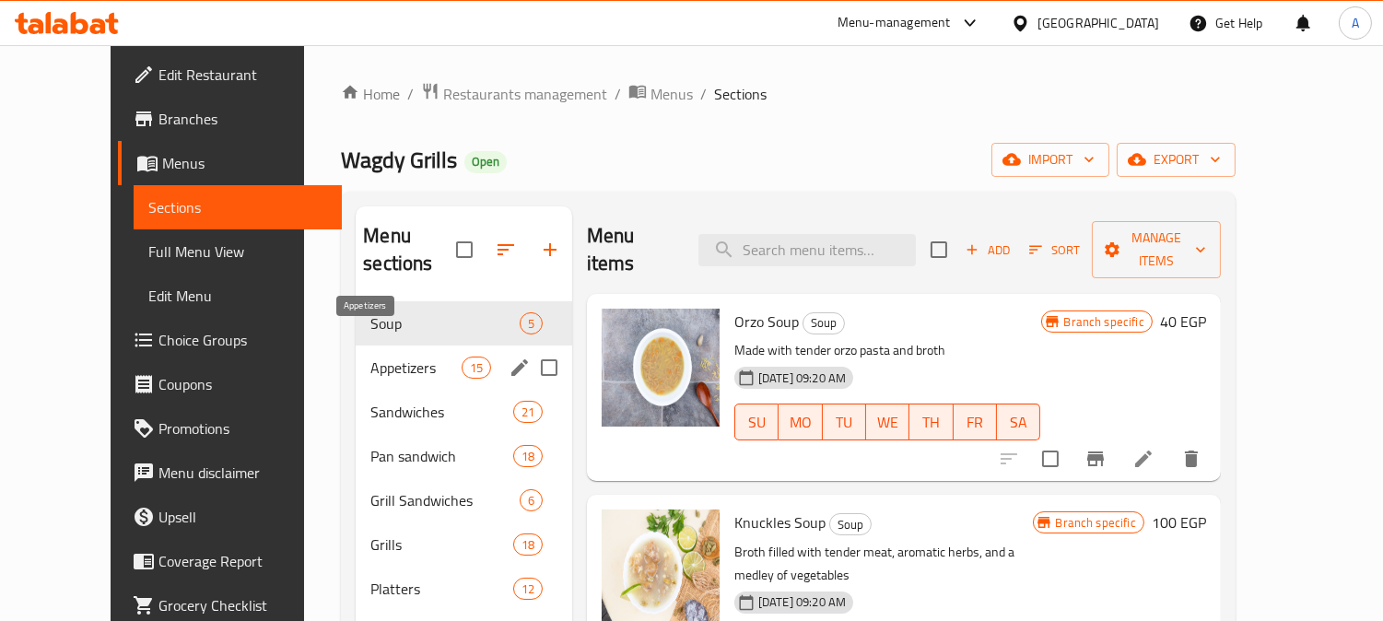
click at [371, 357] on span "Appetizers" at bounding box center [416, 368] width 90 height 22
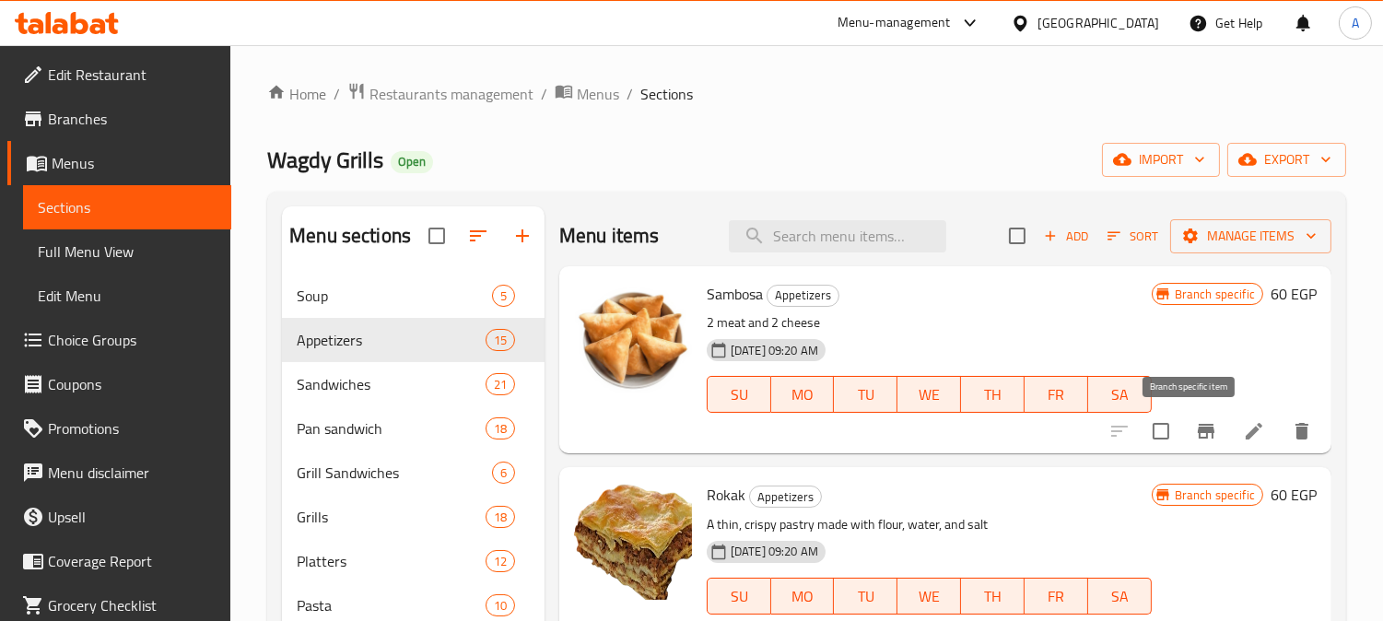
click at [1194, 446] on button "Branch-specific-item" at bounding box center [1206, 431] width 44 height 44
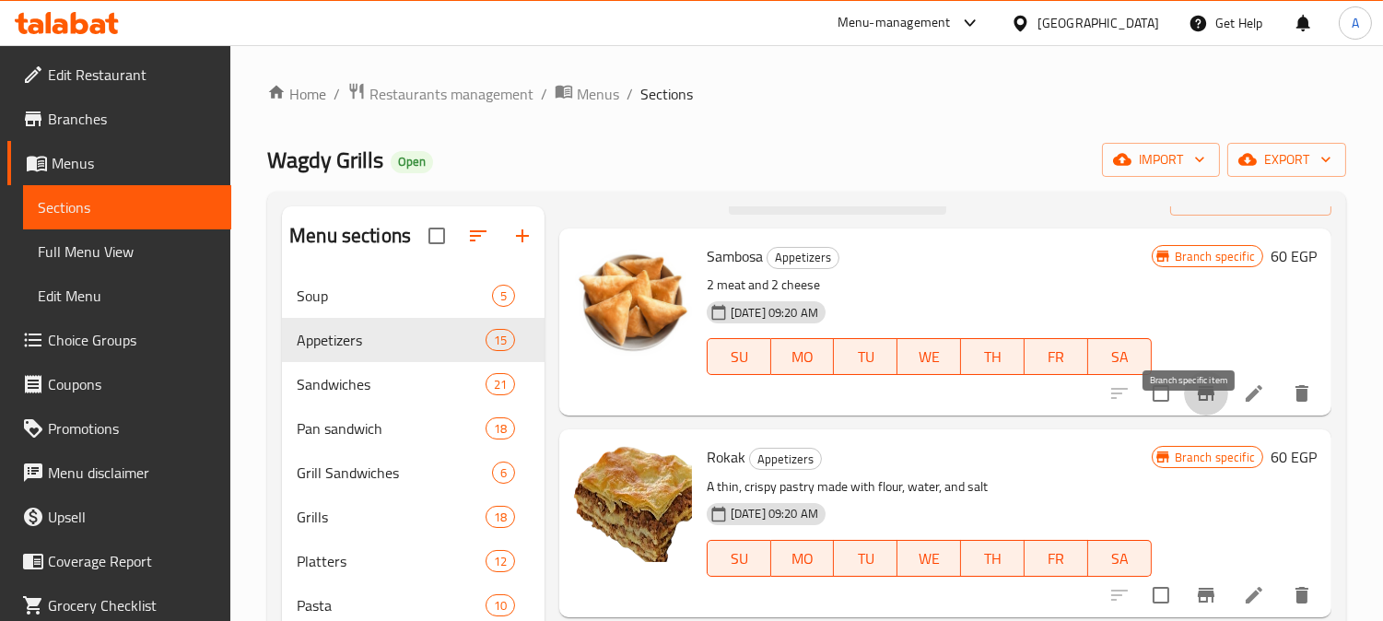
scroll to position [102, 0]
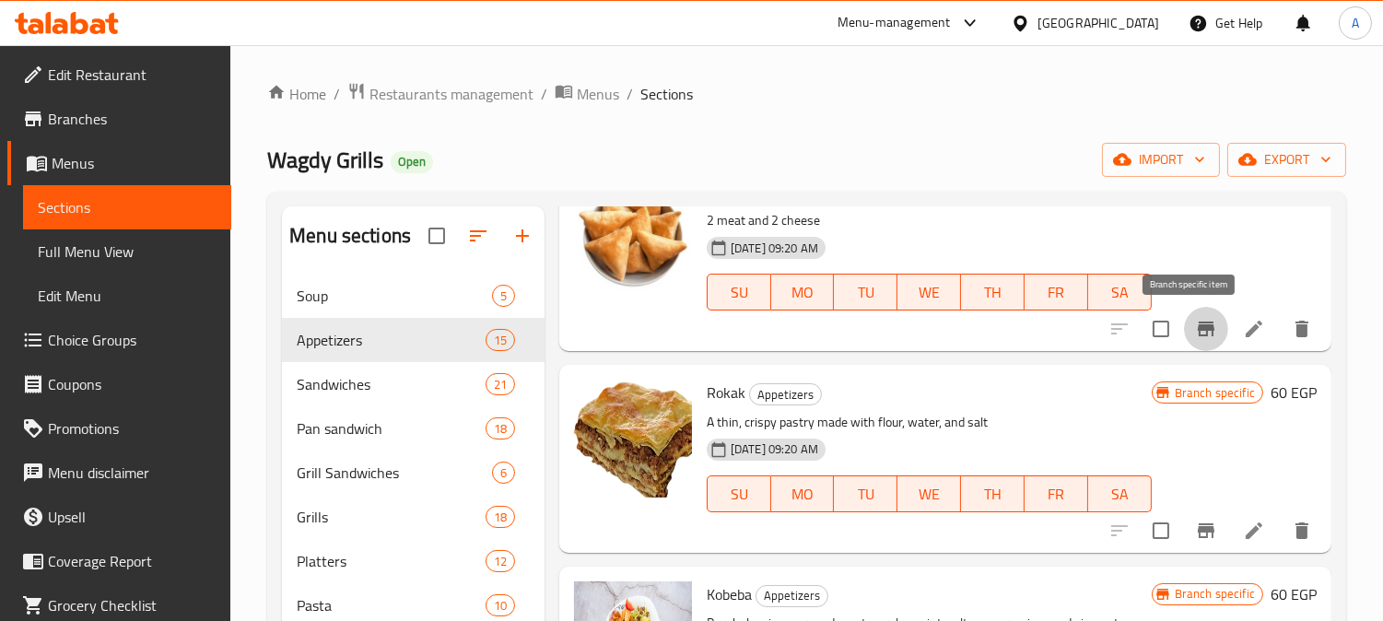
click at [1195, 335] on icon "Branch-specific-item" at bounding box center [1206, 329] width 22 height 22
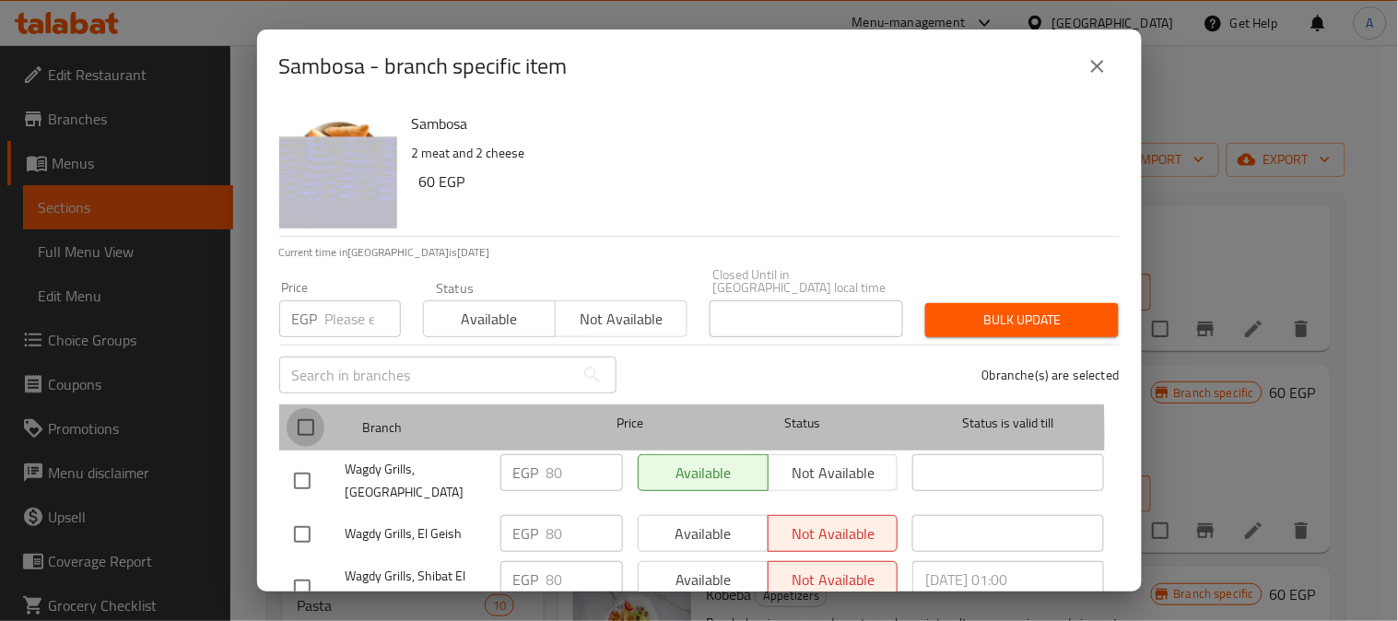
drag, startPoint x: 306, startPoint y: 421, endPoint x: 319, endPoint y: 406, distance: 20.3
click at [306, 418] on input "checkbox" at bounding box center [306, 427] width 39 height 39
checkbox input "true"
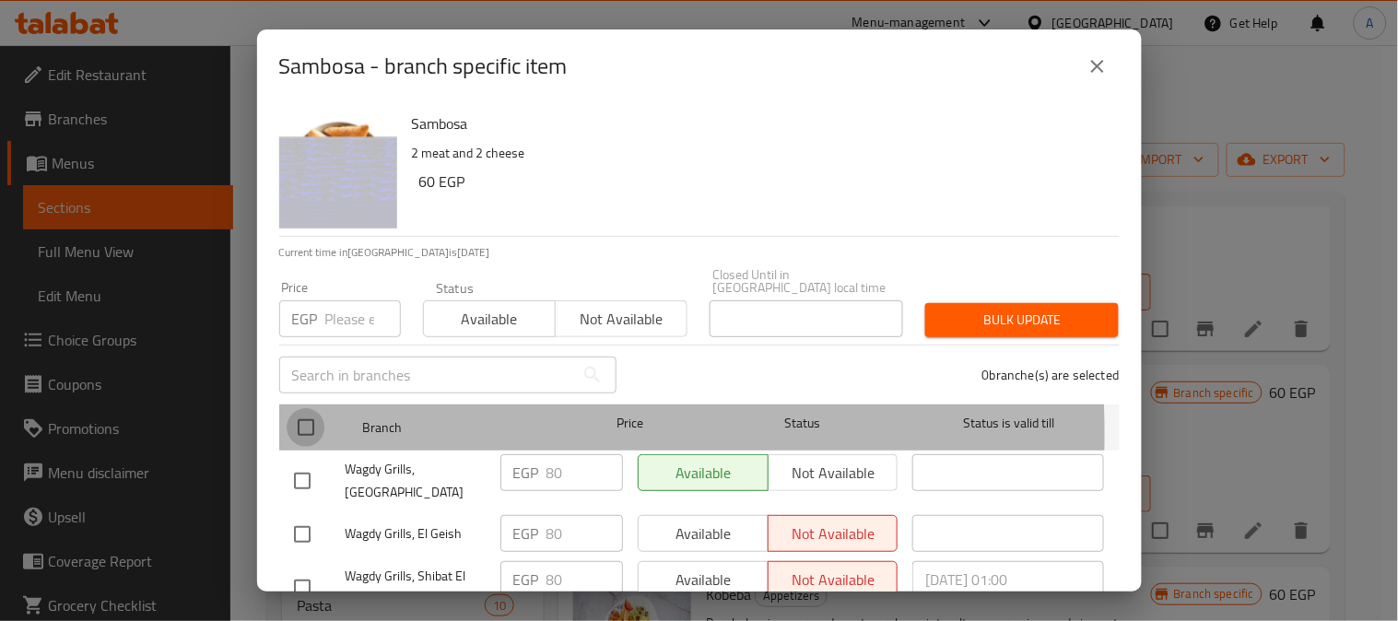
checkbox input "true"
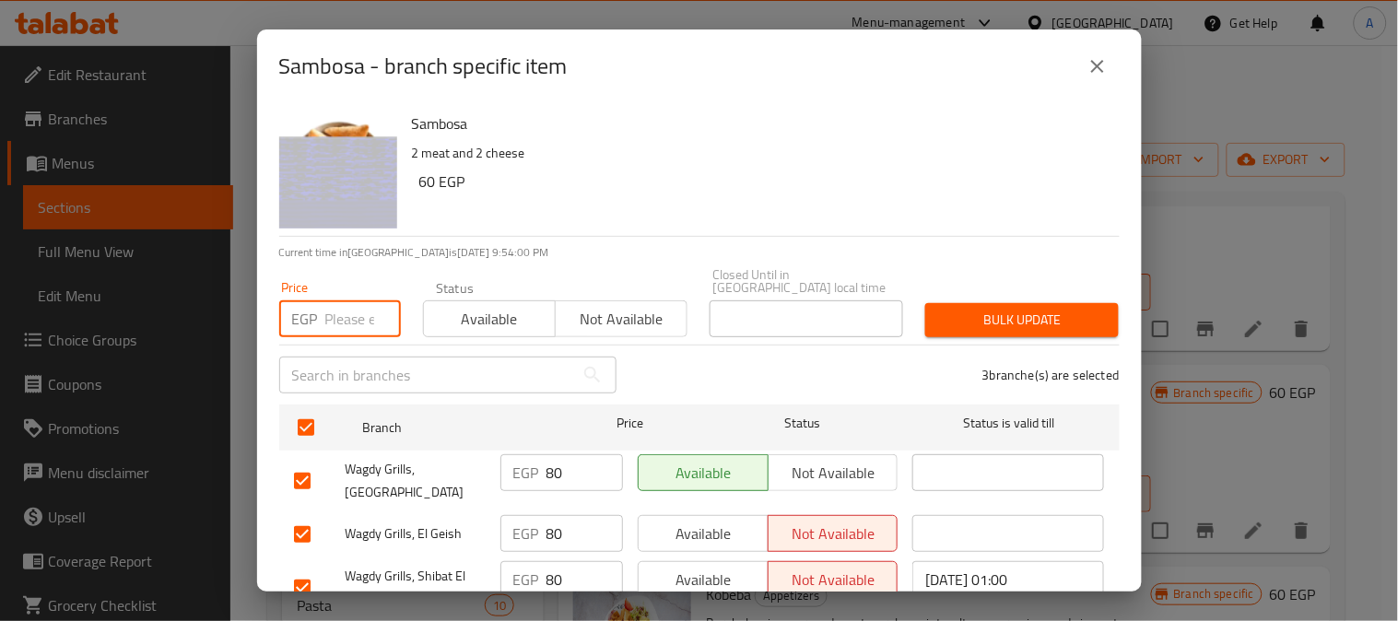
click at [339, 304] on input "number" at bounding box center [363, 318] width 76 height 37
type input "75"
click at [955, 309] on span "Bulk update" at bounding box center [1022, 320] width 164 height 23
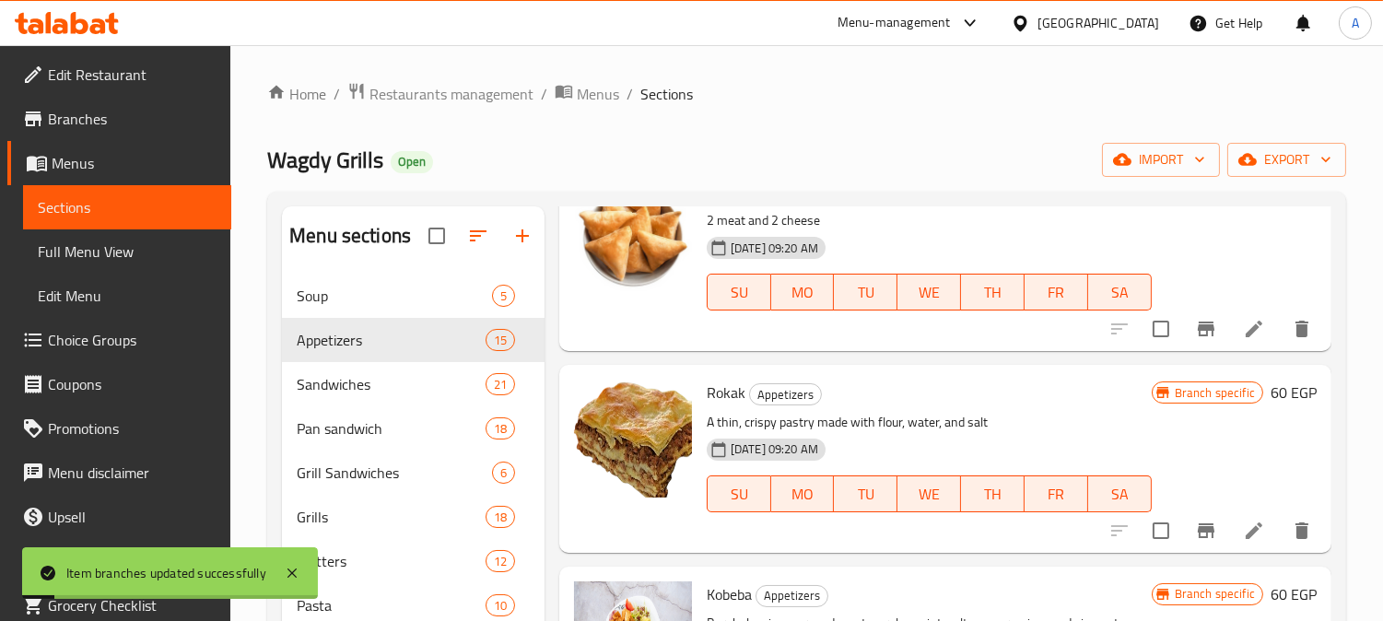
scroll to position [0, 0]
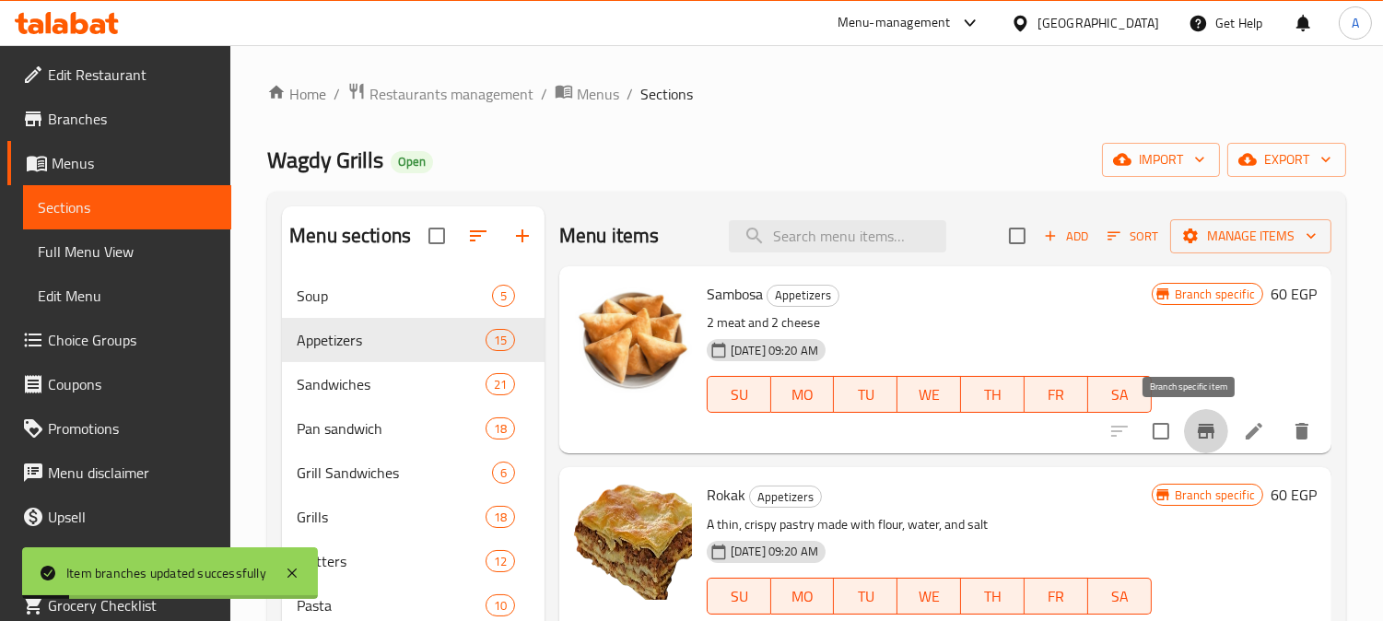
click at [1195, 439] on icon "Branch-specific-item" at bounding box center [1206, 431] width 22 height 22
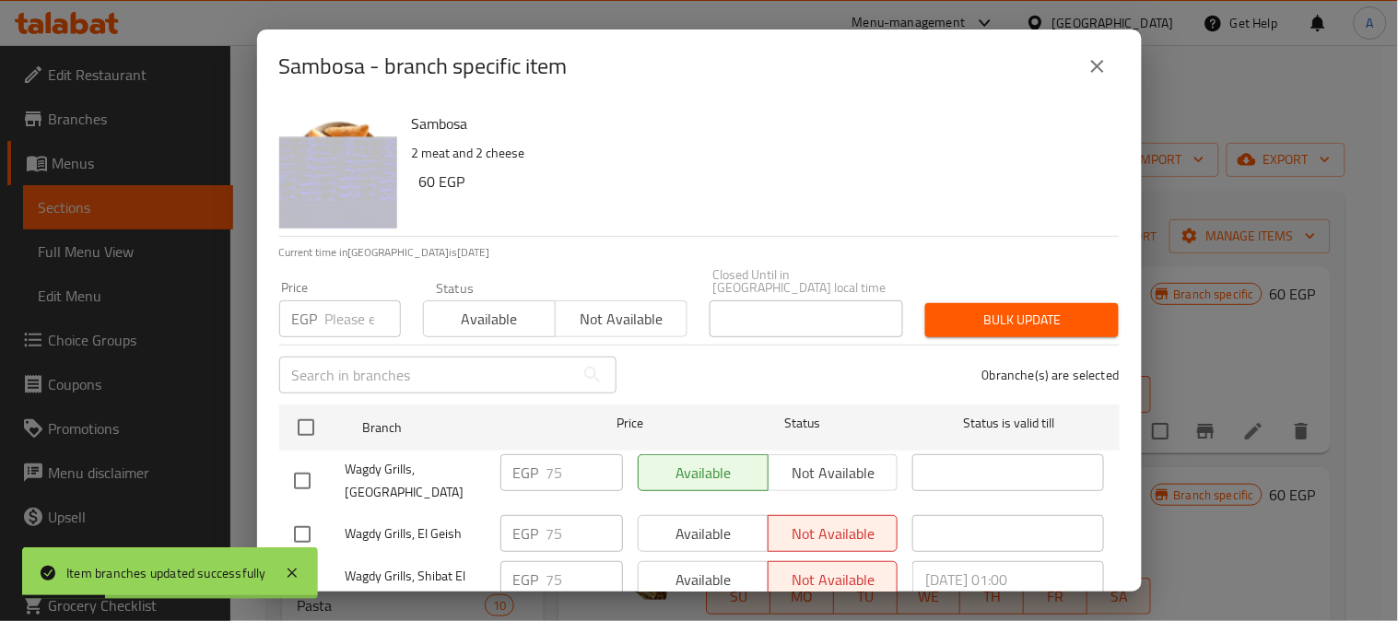
click at [1083, 70] on button "close" at bounding box center [1098, 66] width 44 height 44
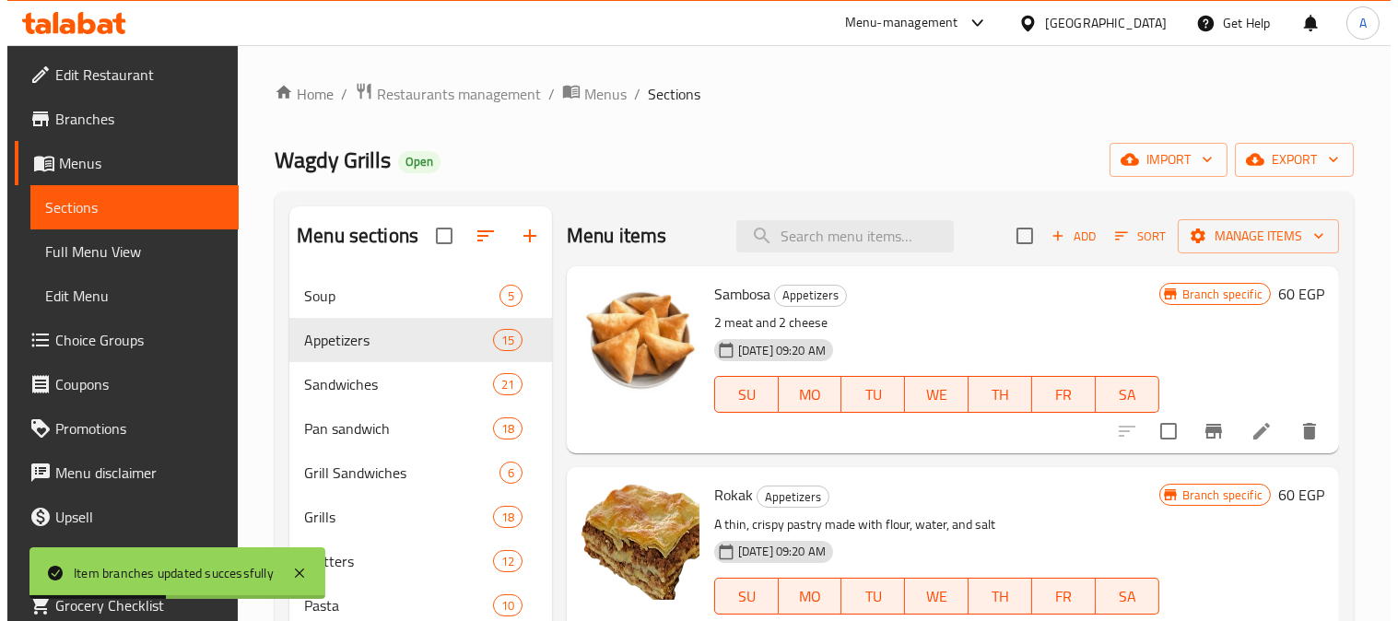
scroll to position [205, 0]
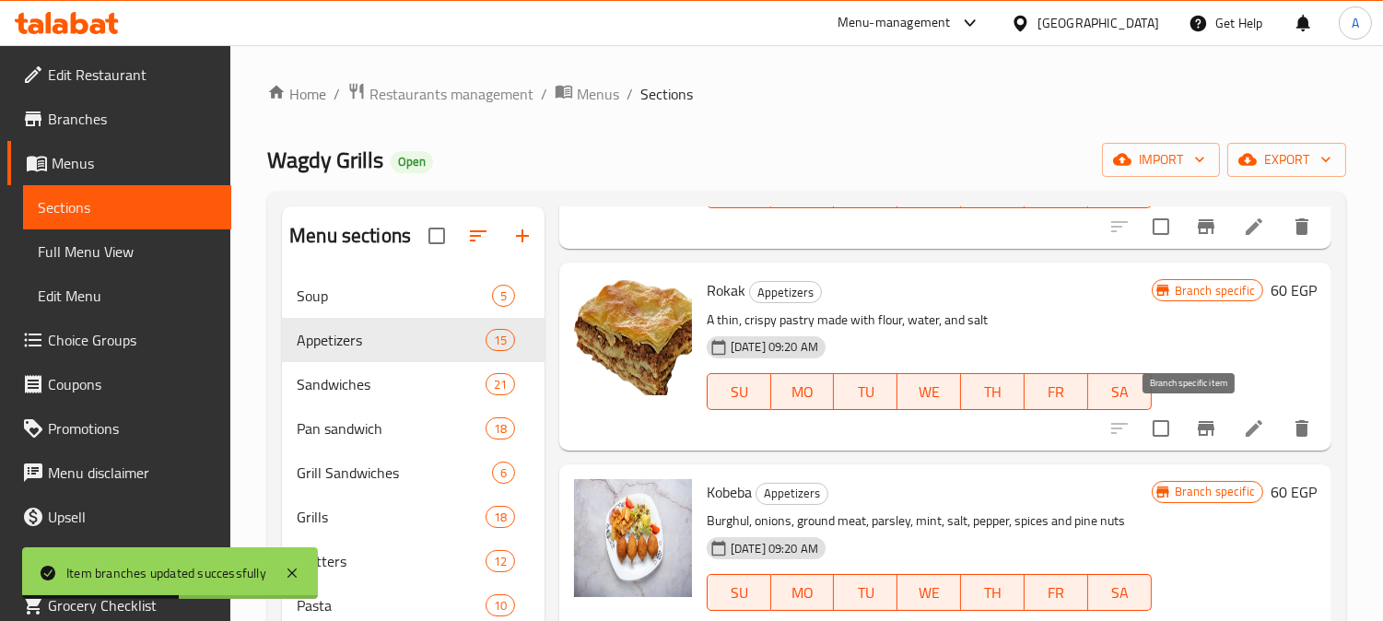
click at [1208, 431] on button "Branch-specific-item" at bounding box center [1206, 428] width 44 height 44
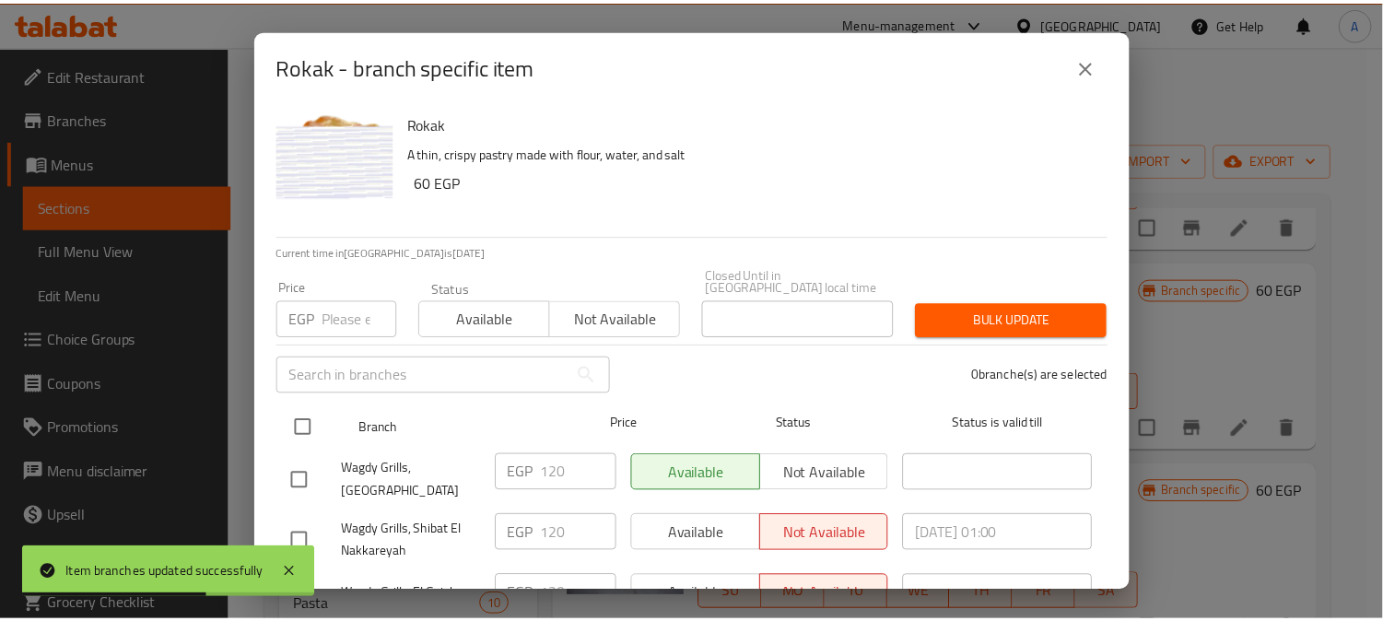
scroll to position [47, 0]
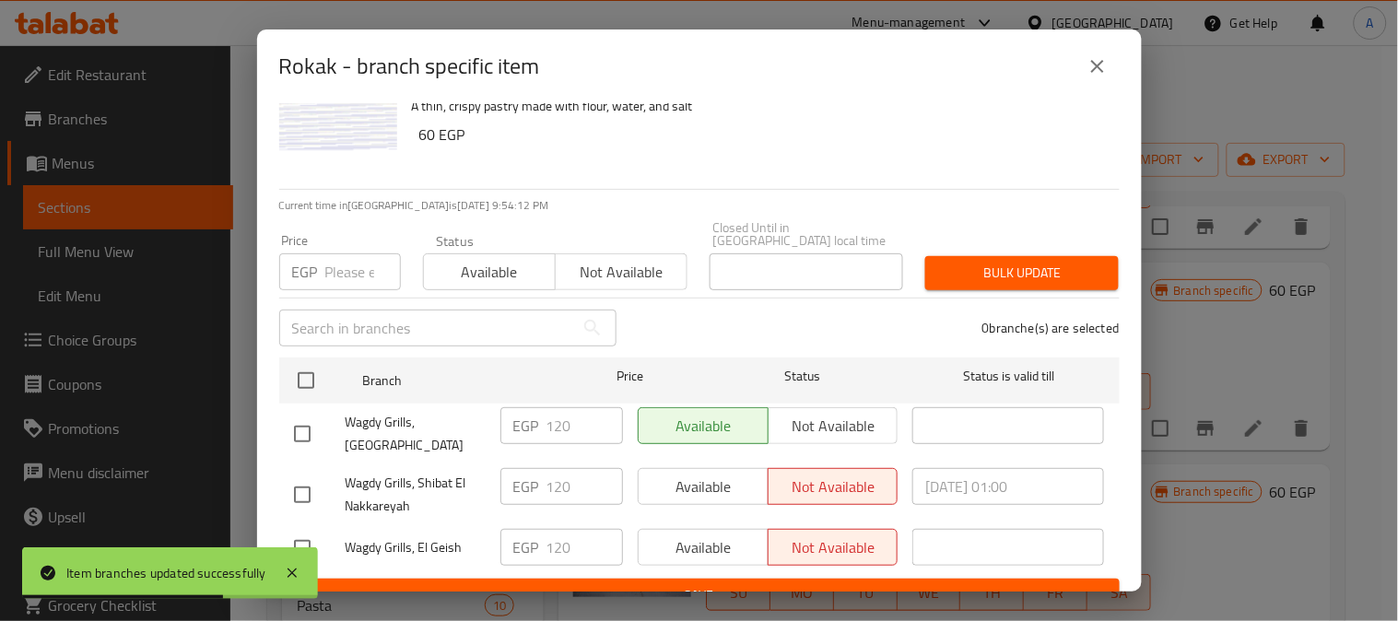
drag, startPoint x: 306, startPoint y: 371, endPoint x: 342, endPoint y: 289, distance: 89.6
click at [308, 371] on input "checkbox" at bounding box center [306, 380] width 39 height 39
checkbox input "true"
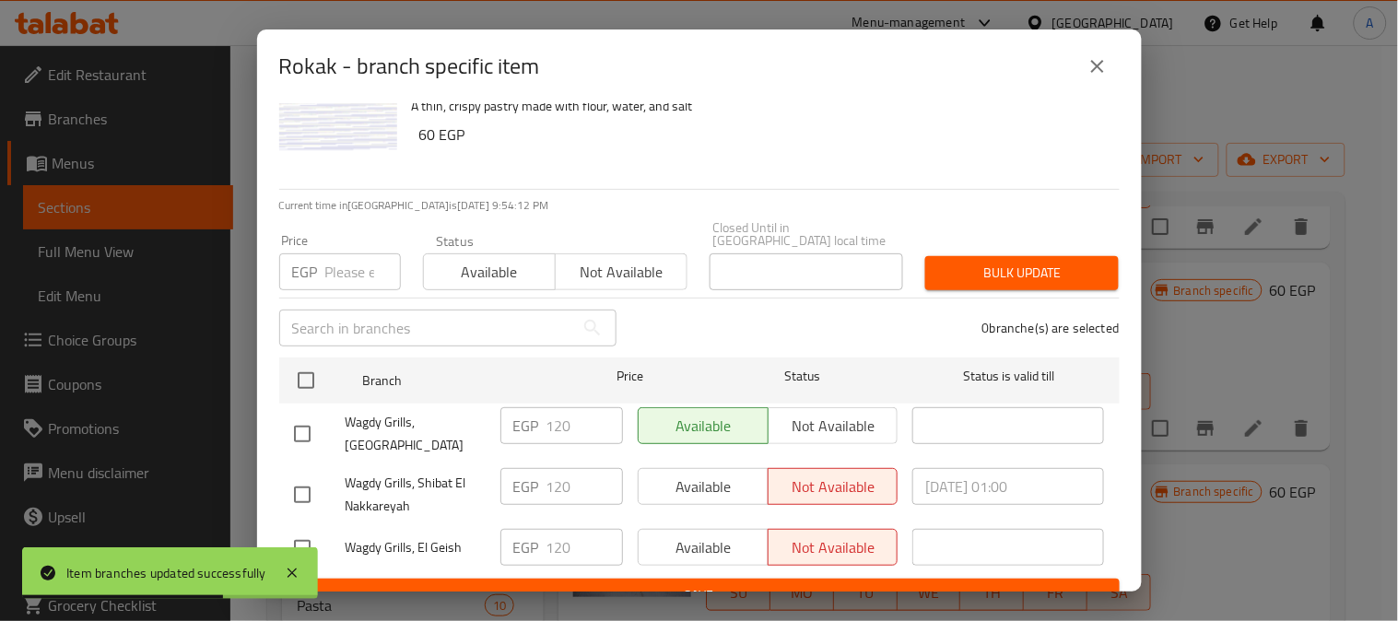
checkbox input "true"
click at [347, 253] on input "number" at bounding box center [363, 271] width 76 height 37
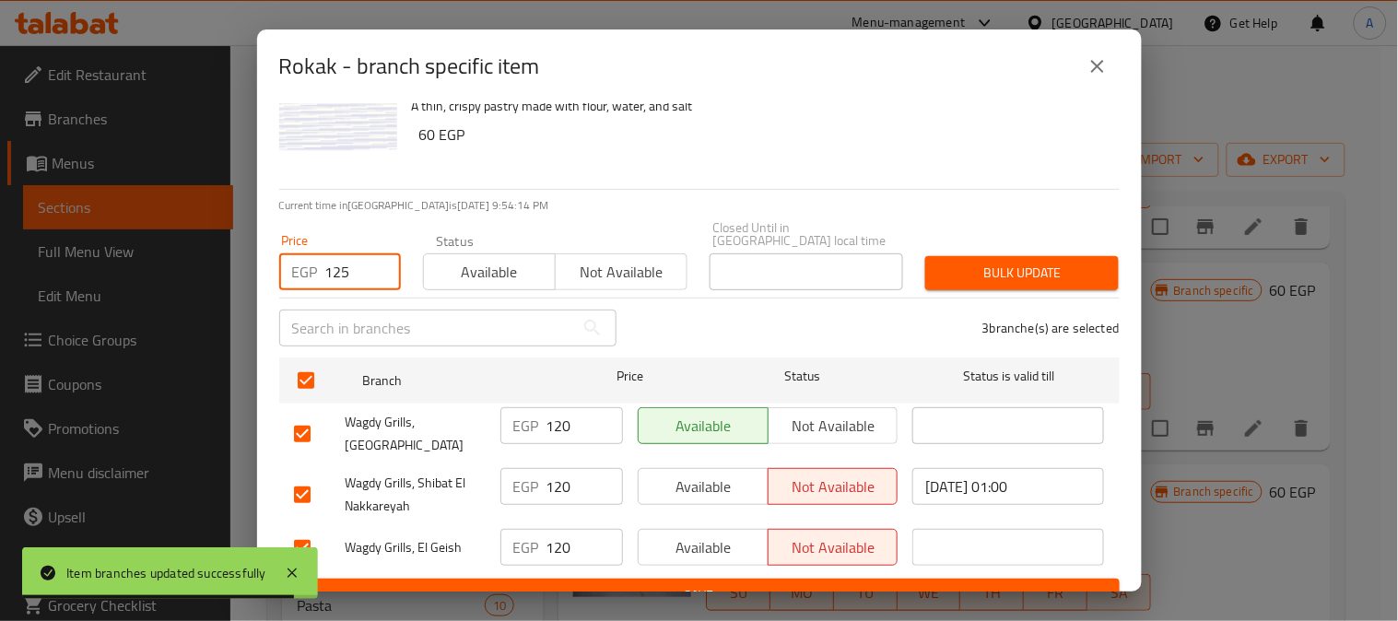
type input "125"
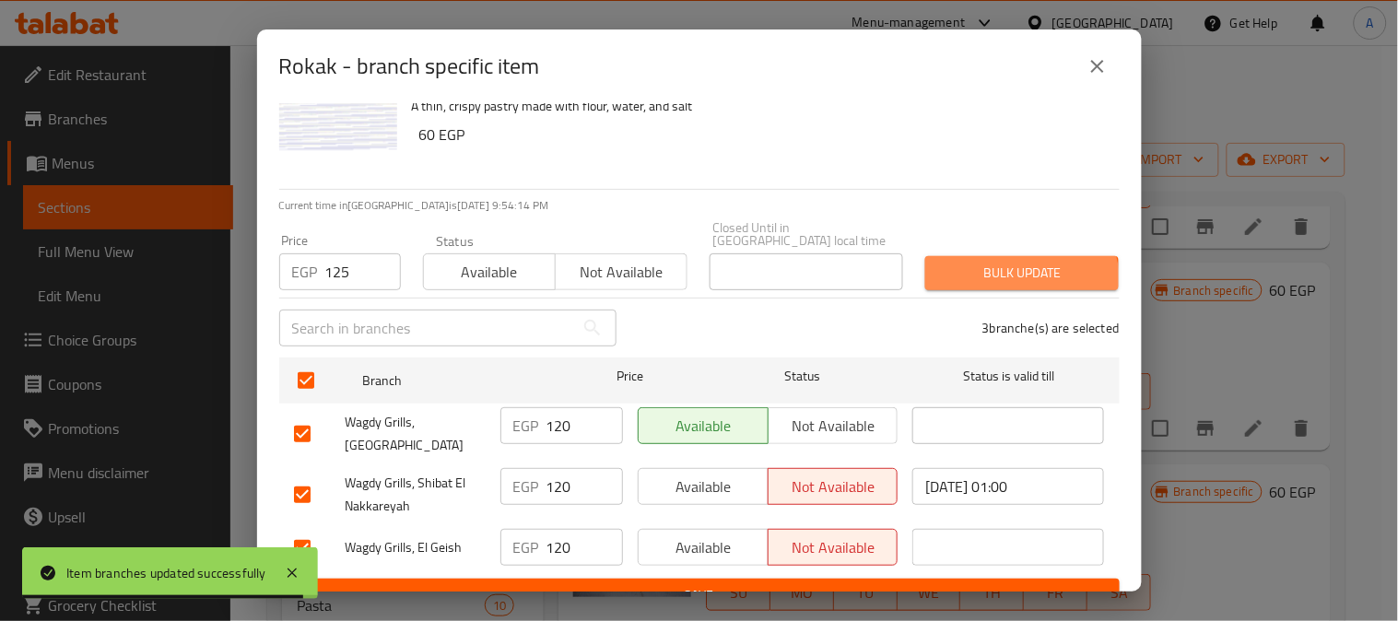
click at [983, 275] on button "Bulk update" at bounding box center [1022, 273] width 194 height 34
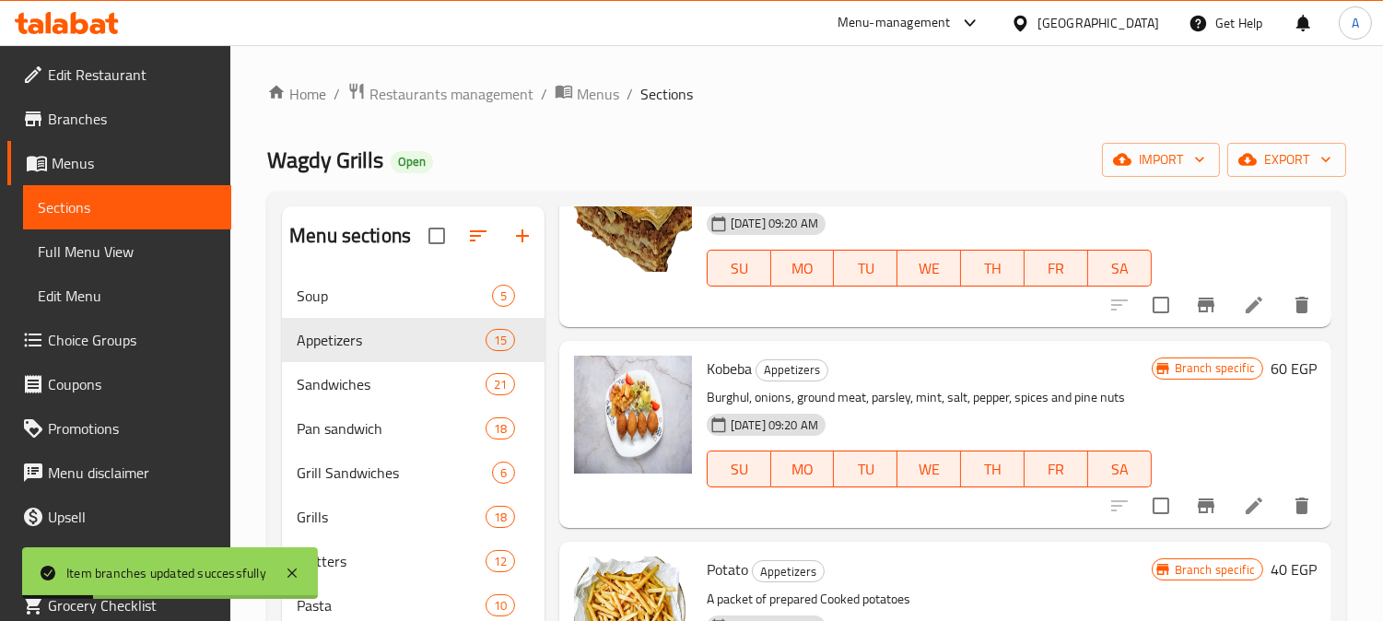
scroll to position [409, 0]
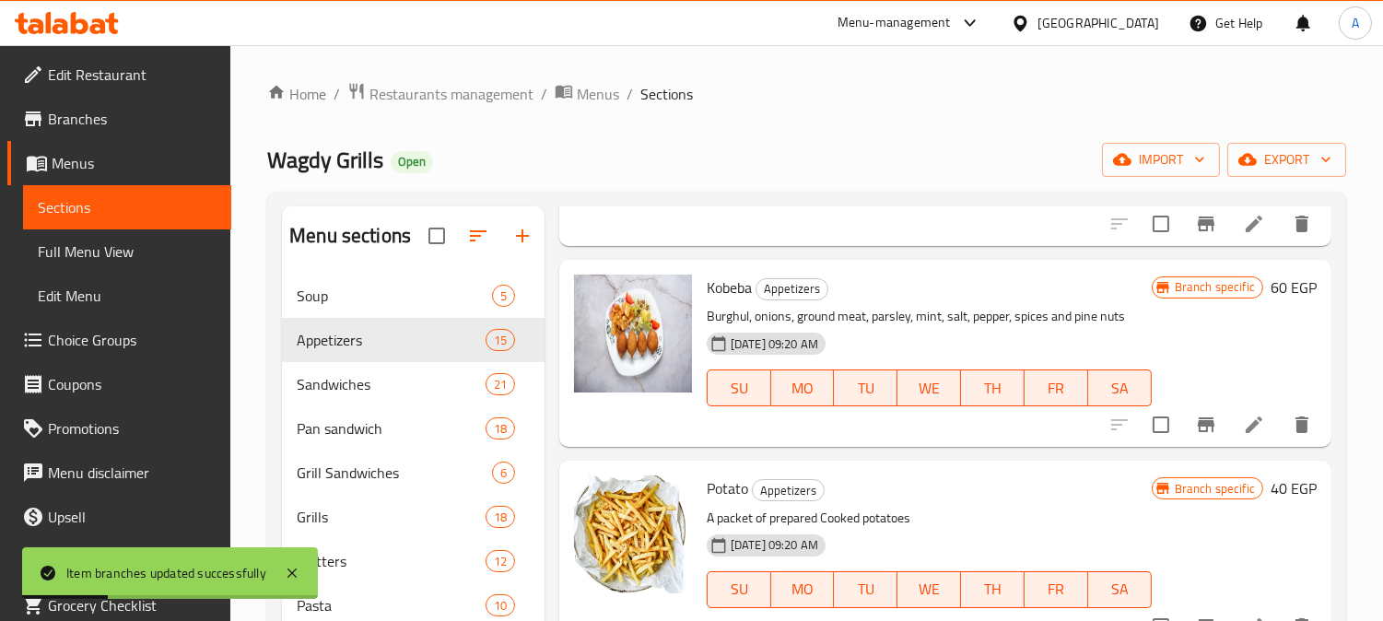
click at [1195, 434] on icon "Branch-specific-item" at bounding box center [1206, 425] width 22 height 22
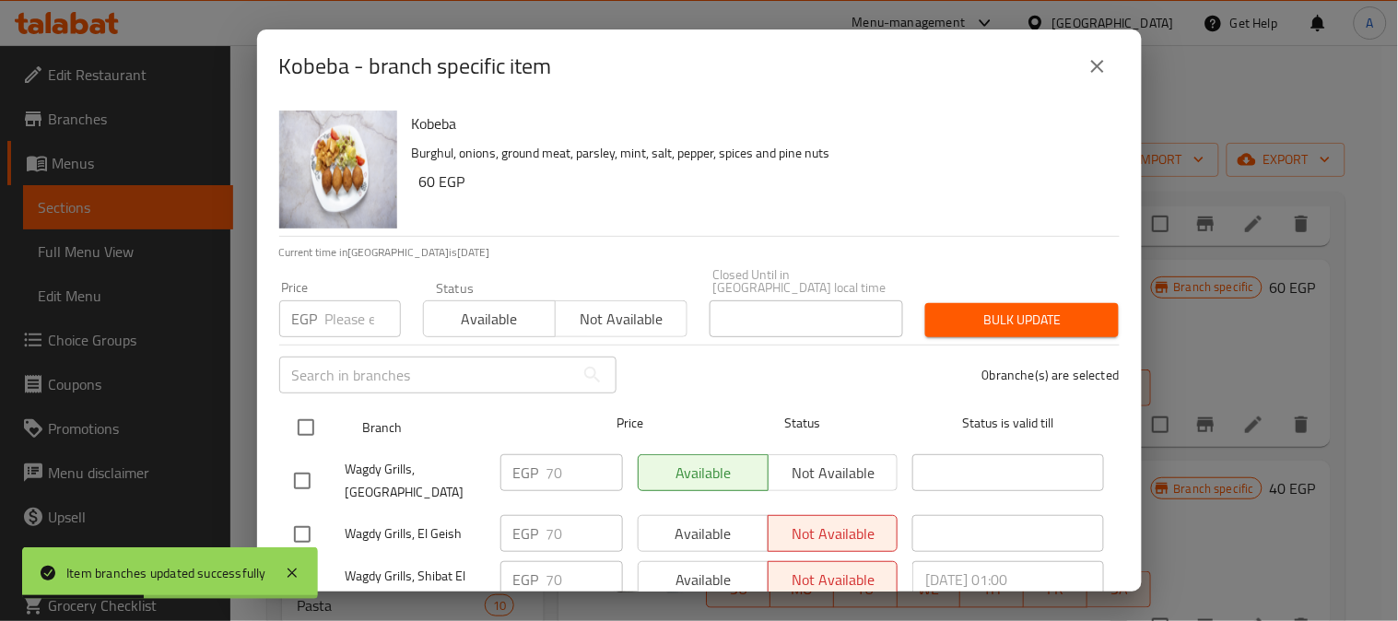
drag, startPoint x: 308, startPoint y: 403, endPoint x: 333, endPoint y: 365, distance: 45.2
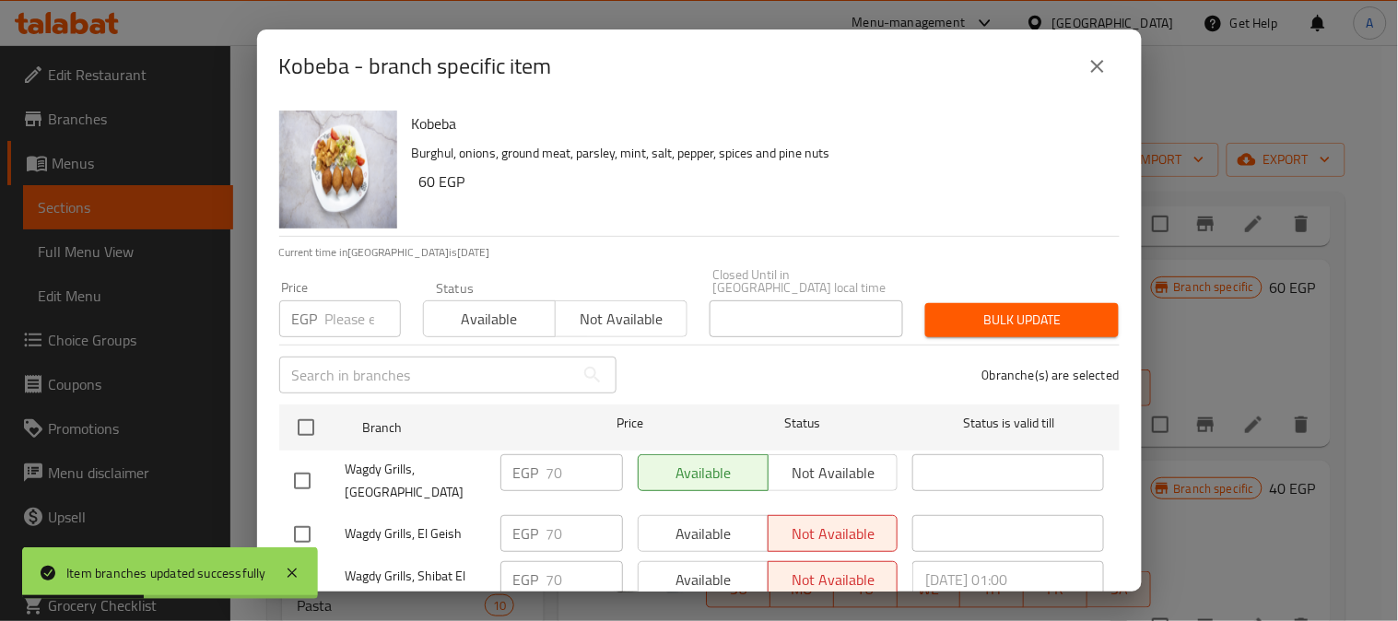
click at [314, 408] on input "checkbox" at bounding box center [306, 427] width 39 height 39
checkbox input "true"
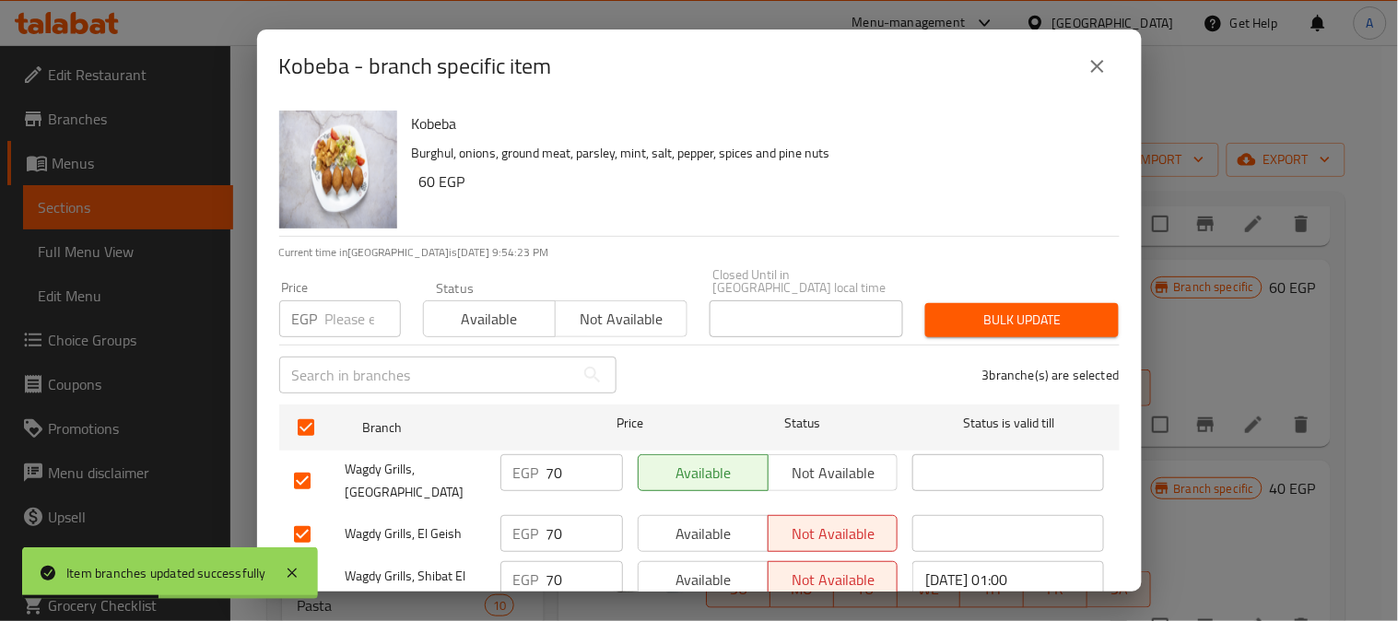
click at [350, 306] on input "number" at bounding box center [363, 318] width 76 height 37
type input "65"
click at [1007, 314] on span "Bulk update" at bounding box center [1022, 320] width 164 height 23
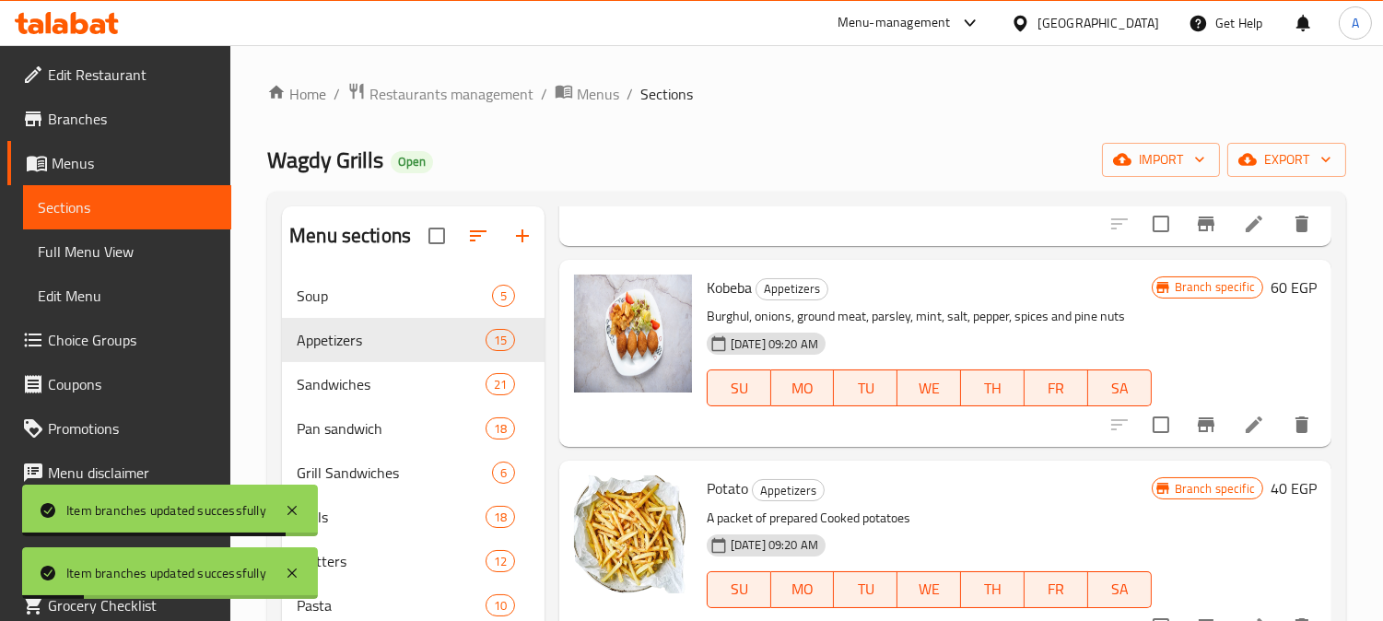
click at [112, 254] on span "Full Menu View" at bounding box center [127, 252] width 179 height 22
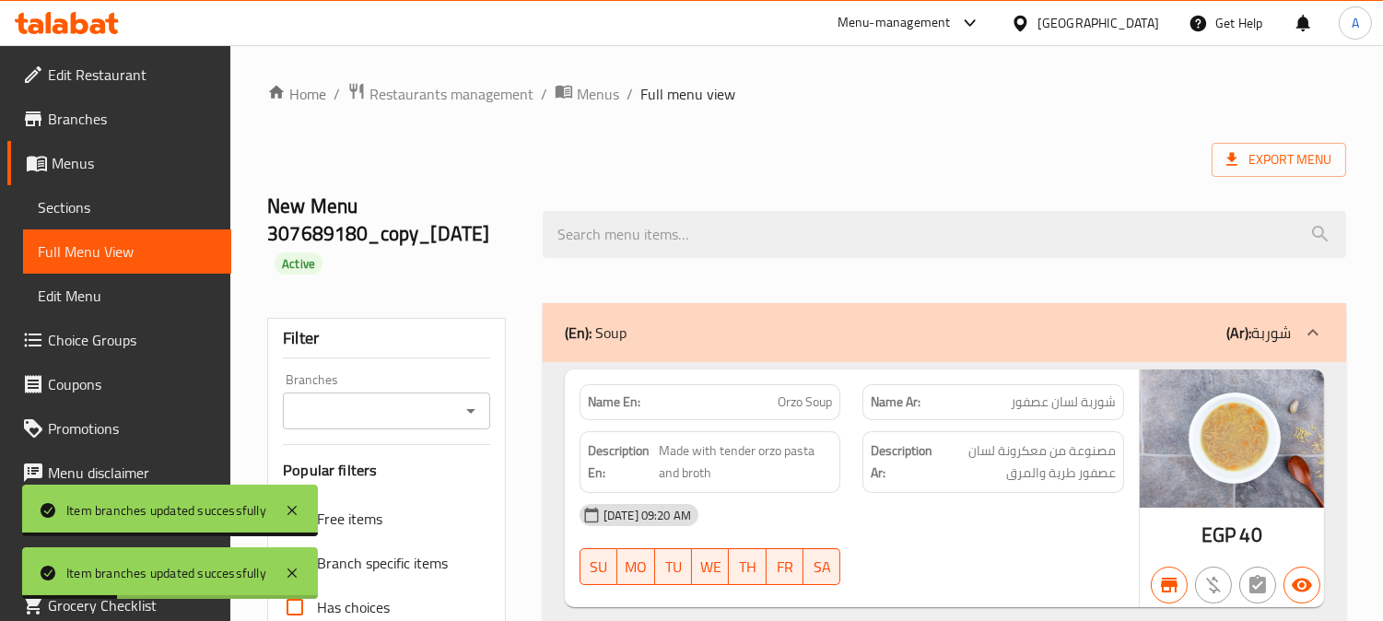
click at [471, 408] on icon "Open" at bounding box center [471, 411] width 22 height 22
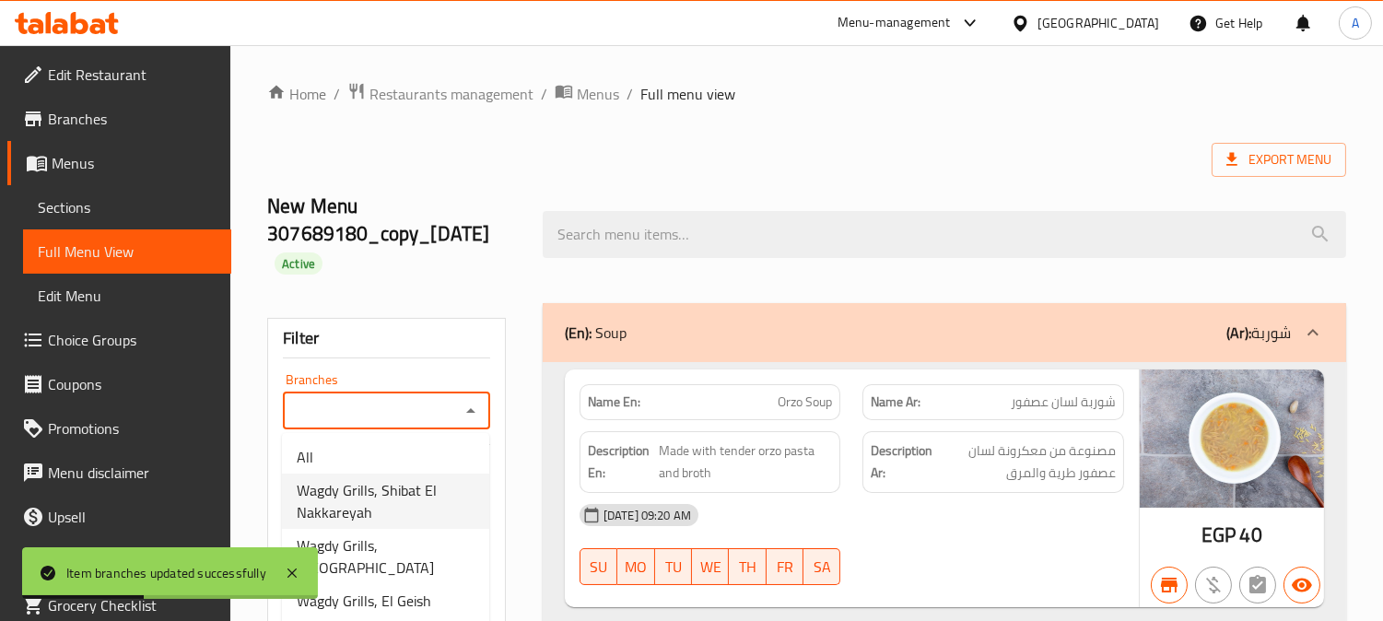
click at [417, 494] on span "Wagdy Grills, Shibat El Nakkareyah" at bounding box center [386, 501] width 178 height 44
type input "Wagdy Grills, Shibat El Nakkareyah"
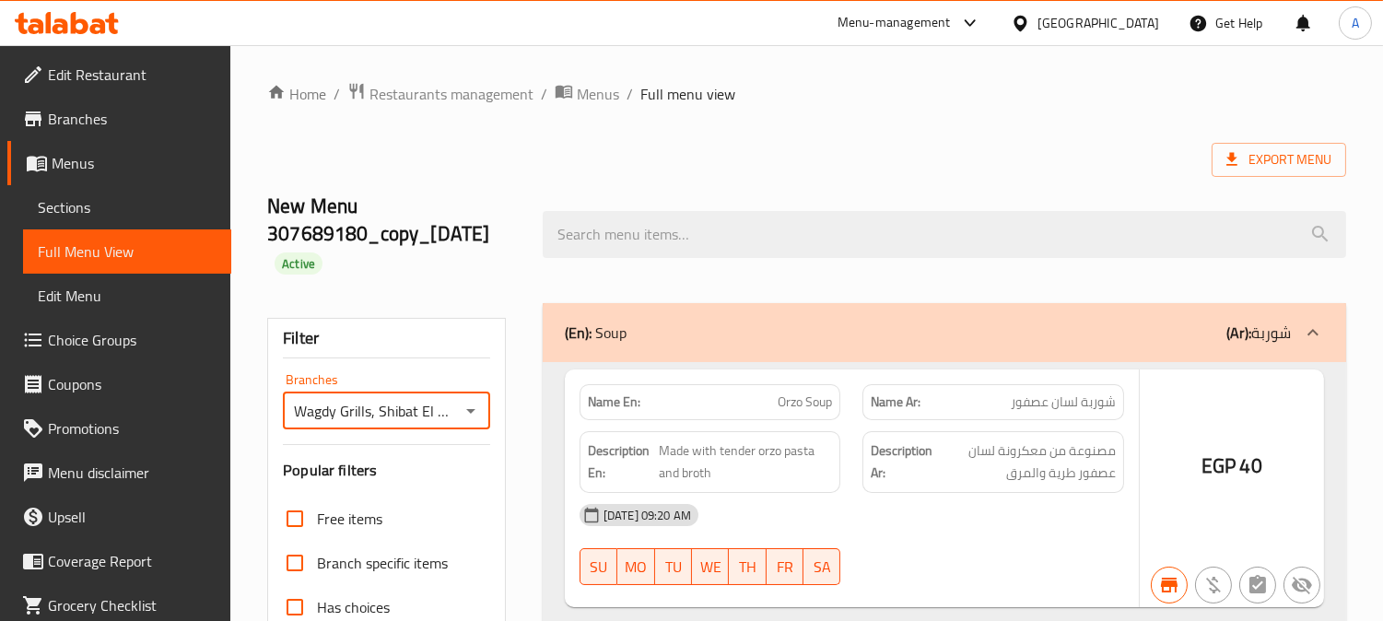
click at [296, 270] on div at bounding box center [691, 310] width 1383 height 621
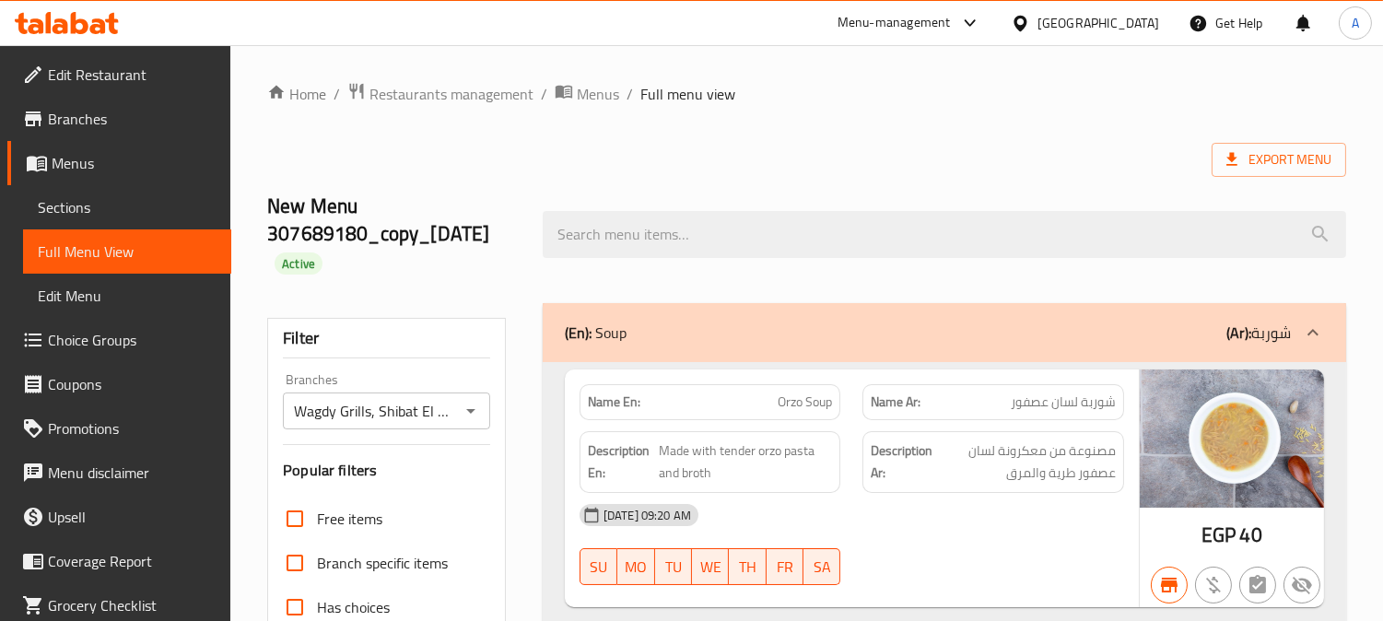
scroll to position [614, 0]
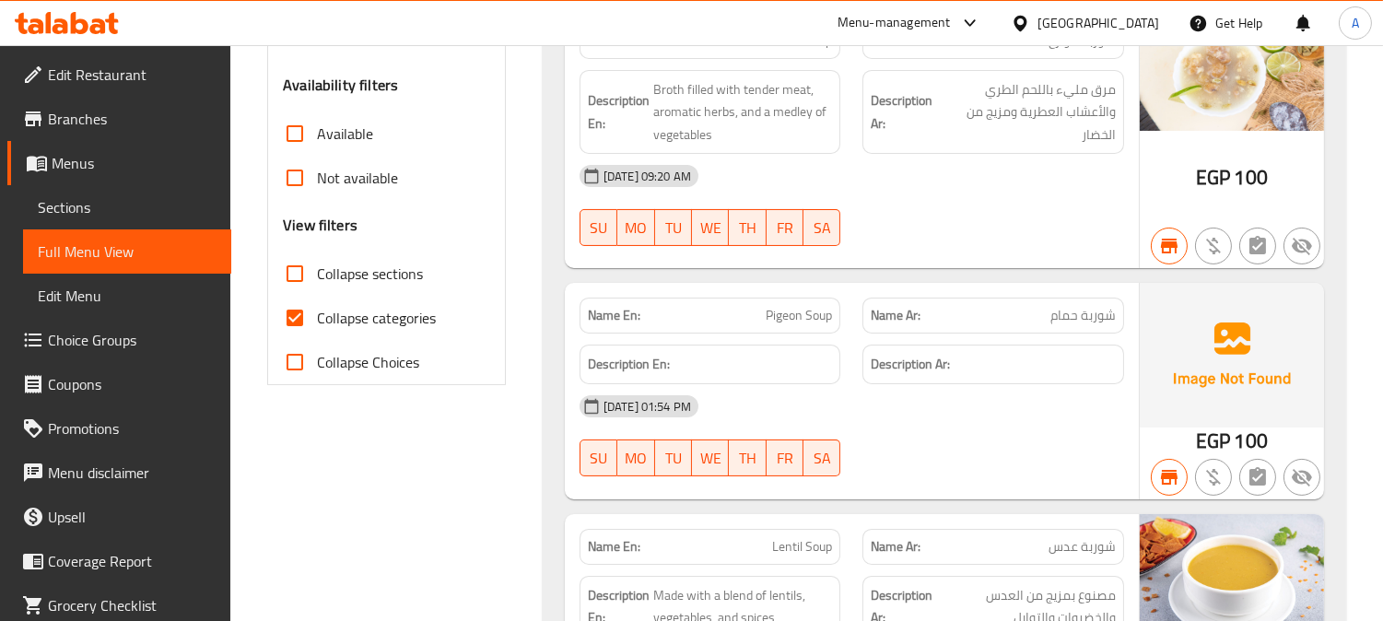
click at [301, 269] on input "Collapse sections" at bounding box center [295, 274] width 44 height 44
checkbox input "true"
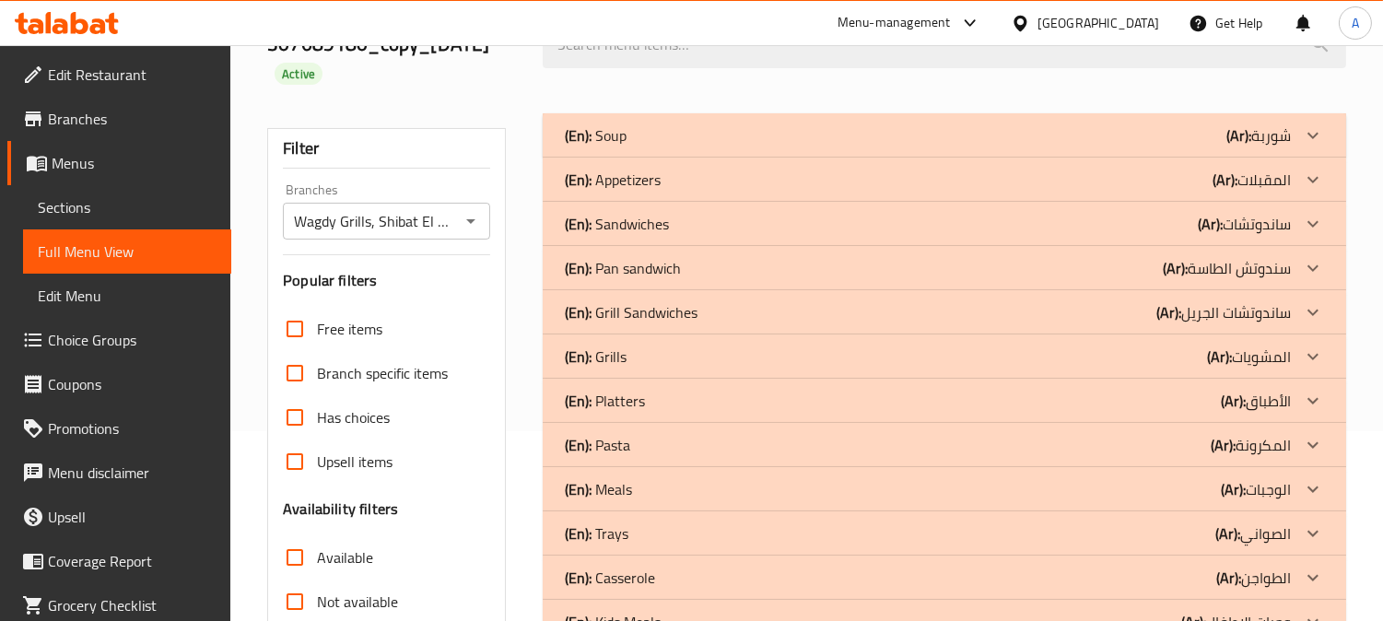
scroll to position [0, 0]
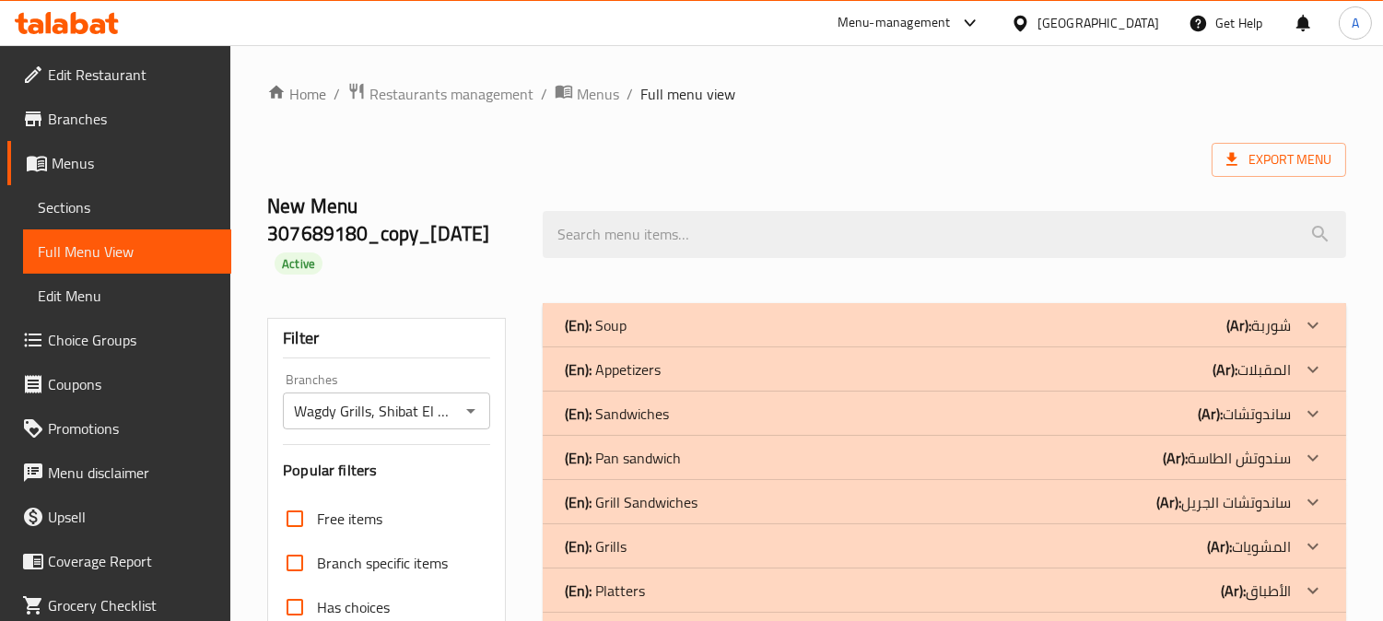
click at [717, 336] on div "(En): Appetizers (Ar): المقبلات" at bounding box center [928, 325] width 726 height 22
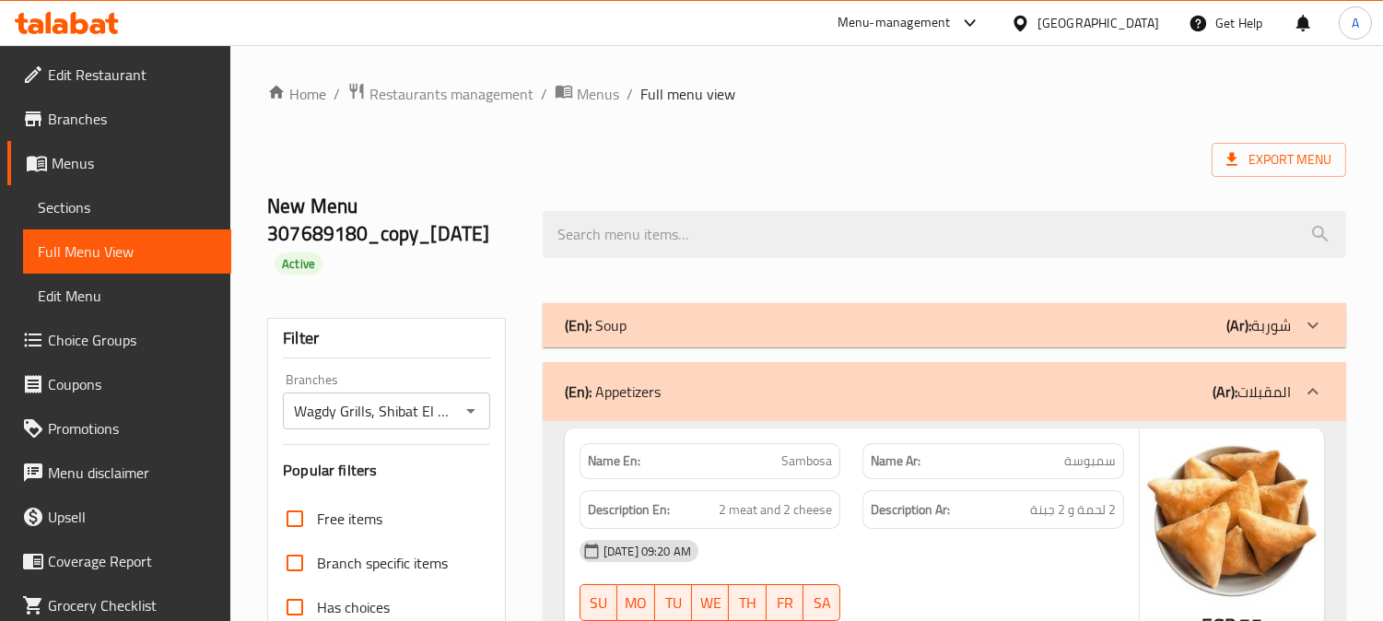
click at [618, 323] on p "(En): Soup" at bounding box center [596, 325] width 62 height 22
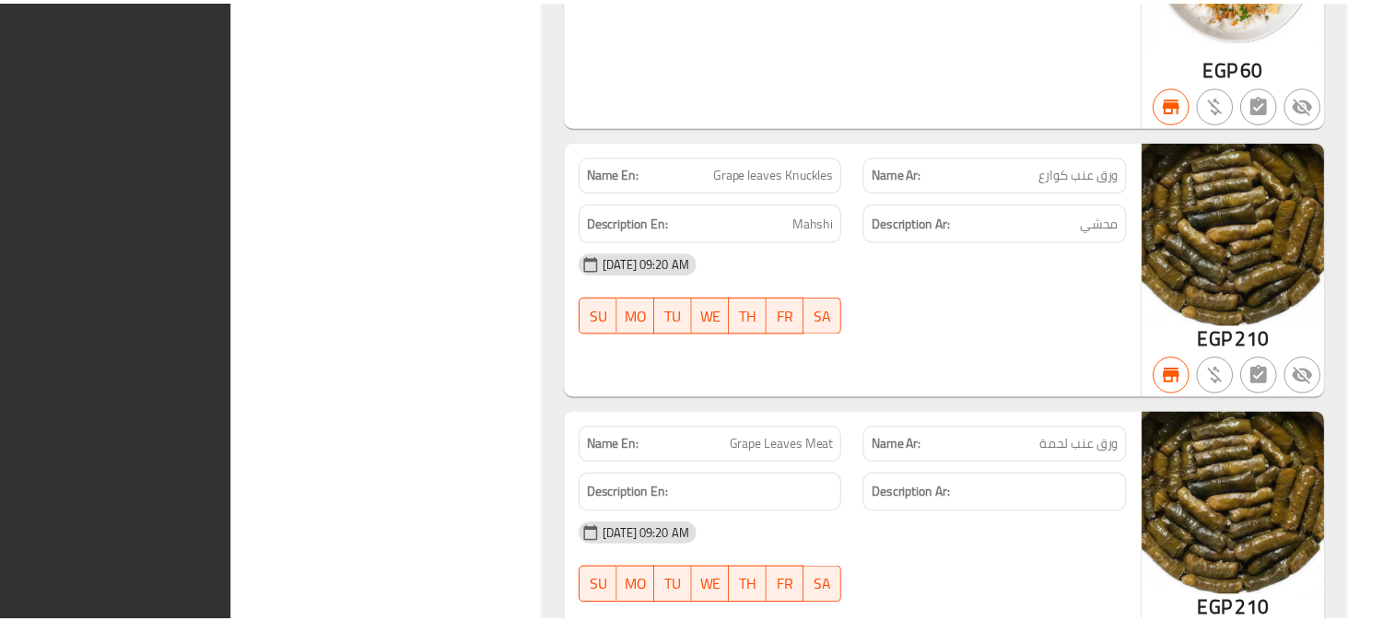
scroll to position [5655, 0]
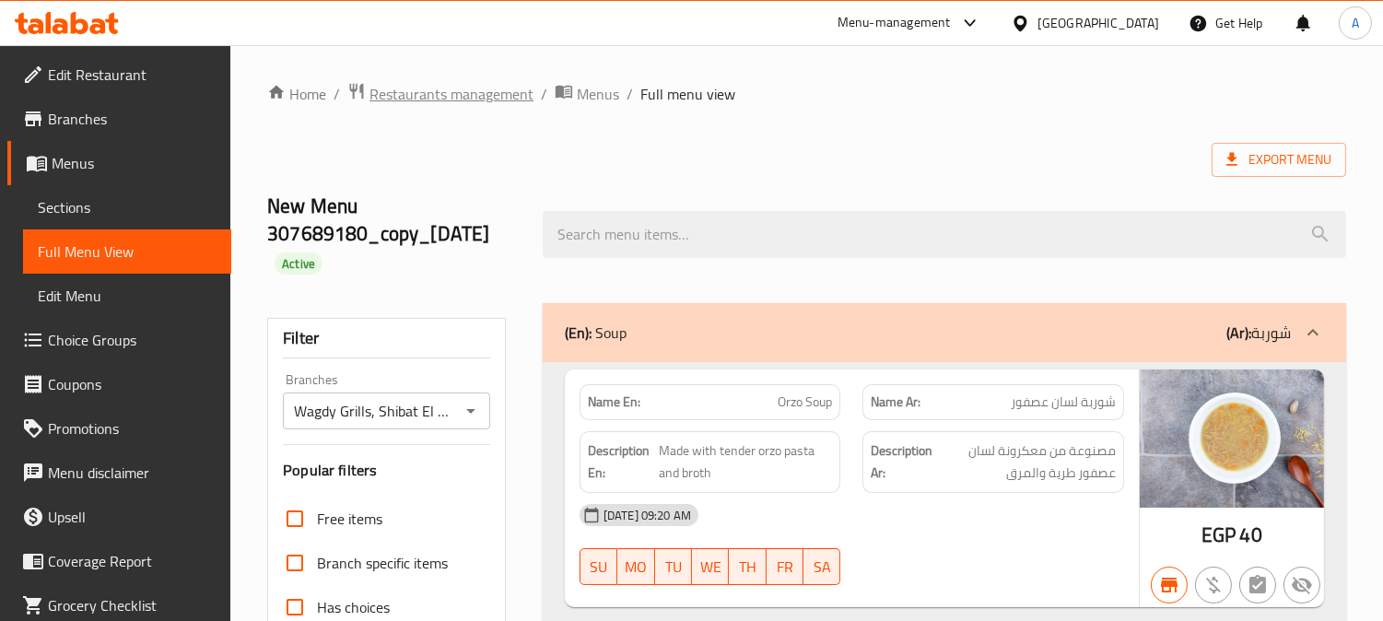
click at [477, 84] on span "Restaurants management" at bounding box center [452, 94] width 164 height 22
